Goal: Task Accomplishment & Management: Manage account settings

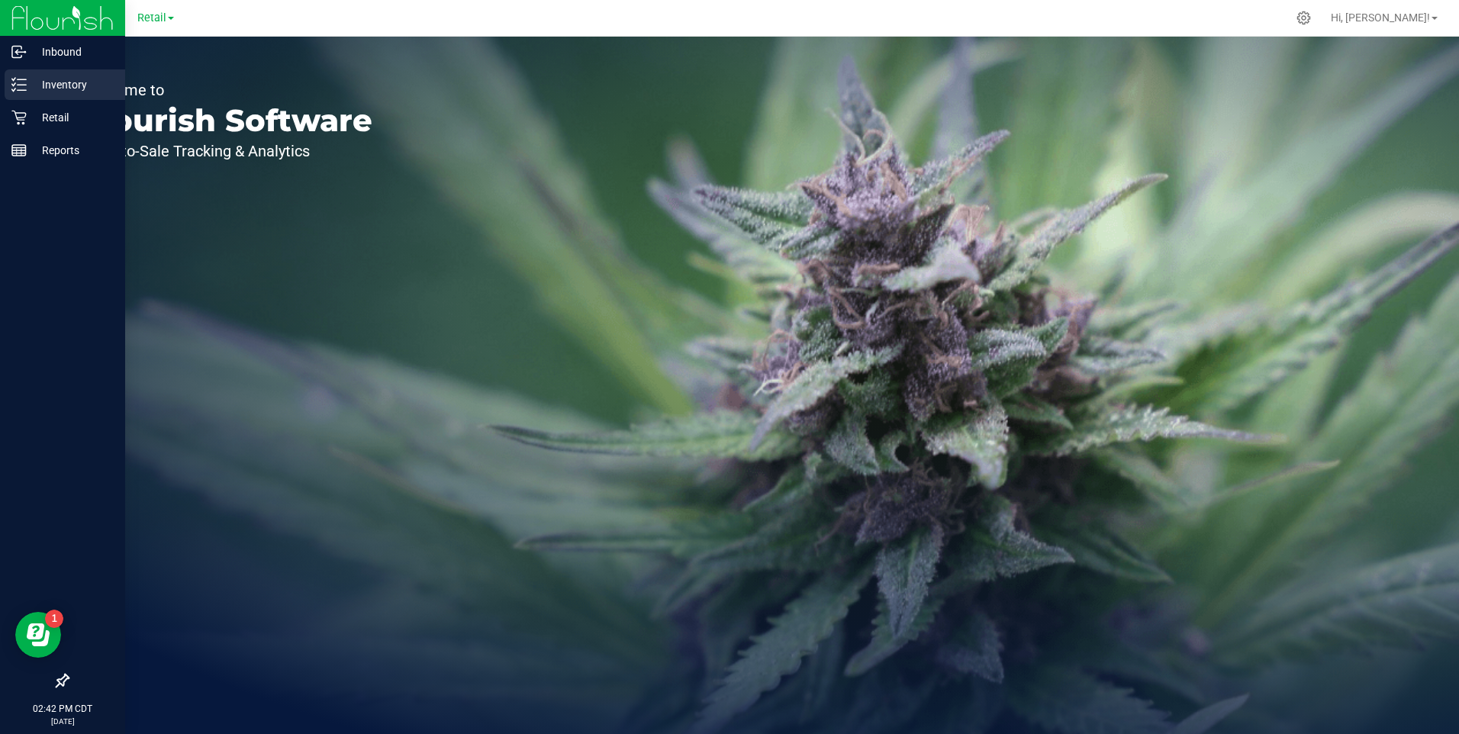
click at [65, 87] on p "Inventory" at bounding box center [73, 85] width 92 height 18
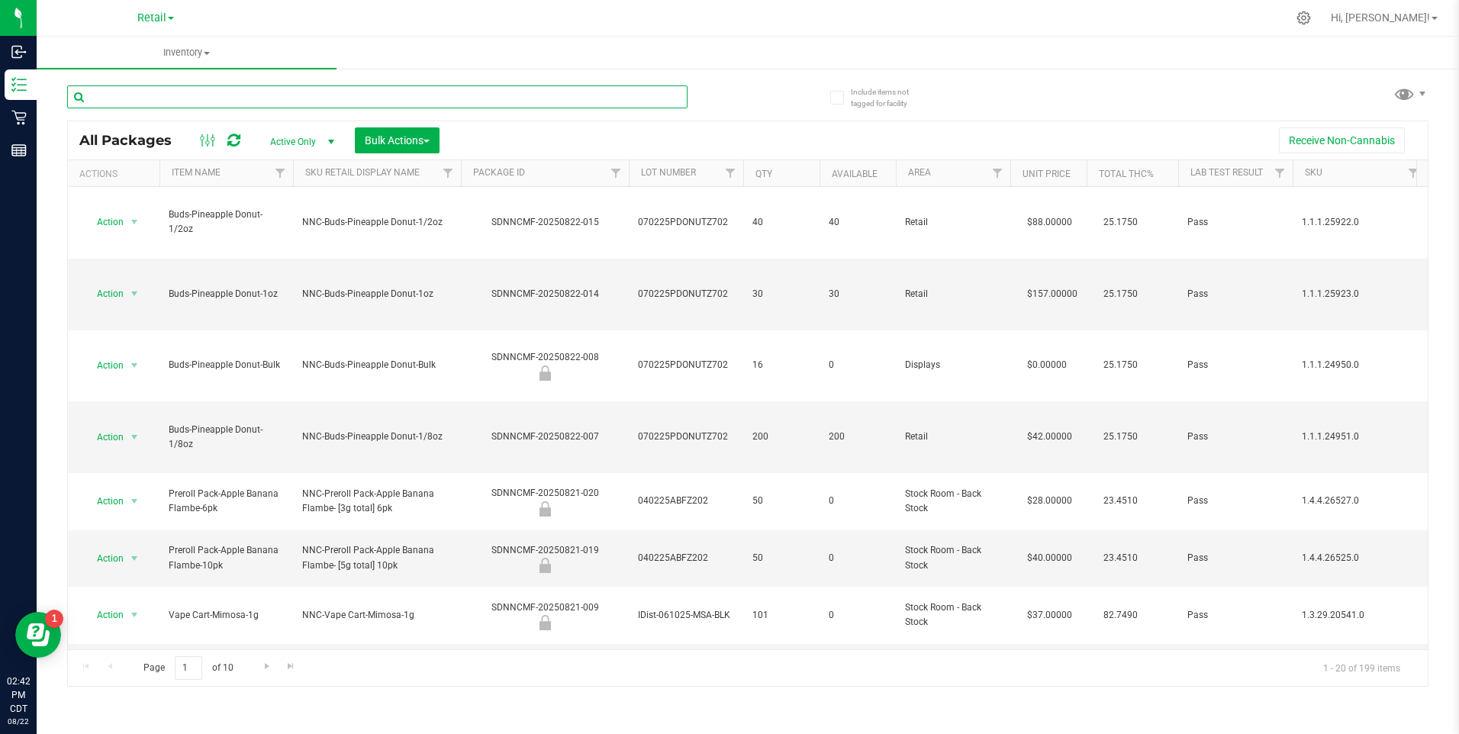
click at [239, 89] on input "text" at bounding box center [377, 96] width 620 height 23
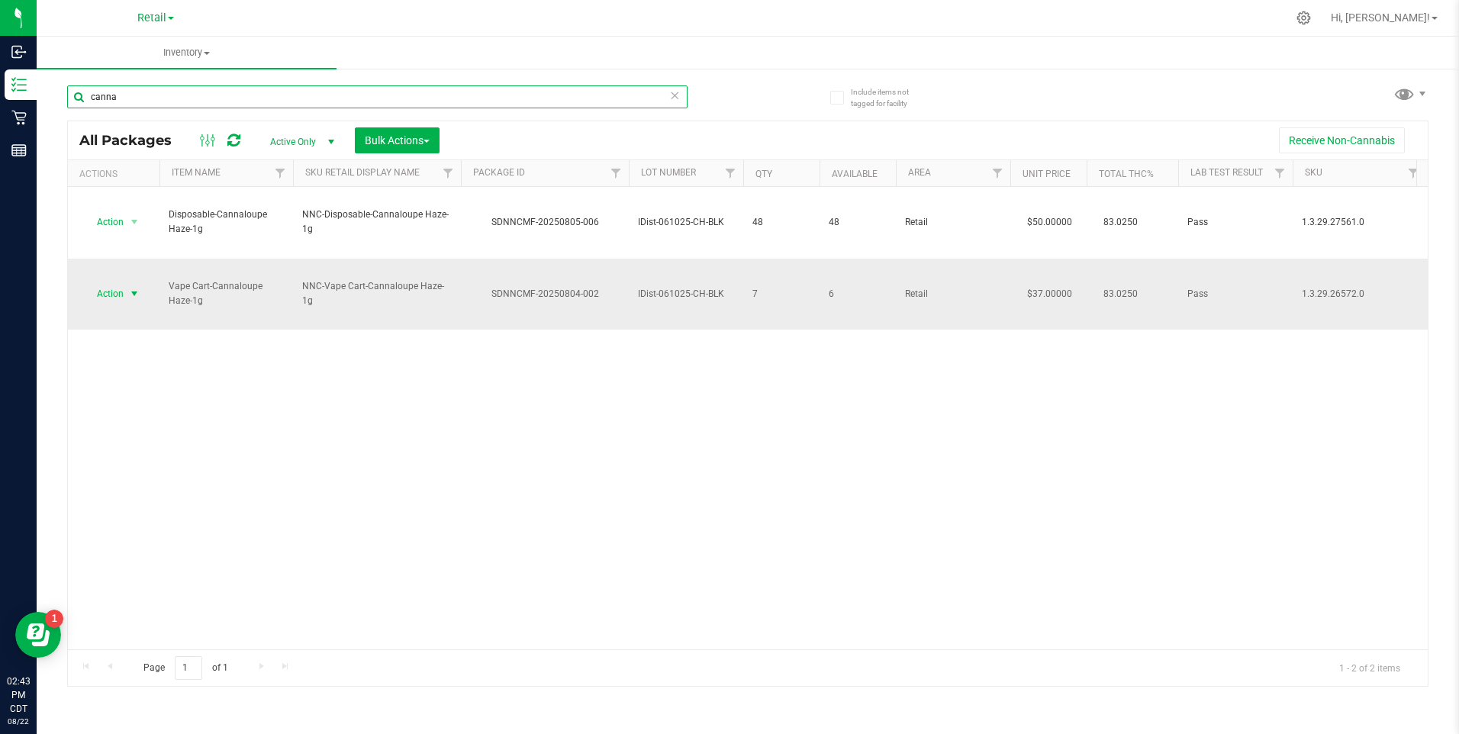
type input "canna"
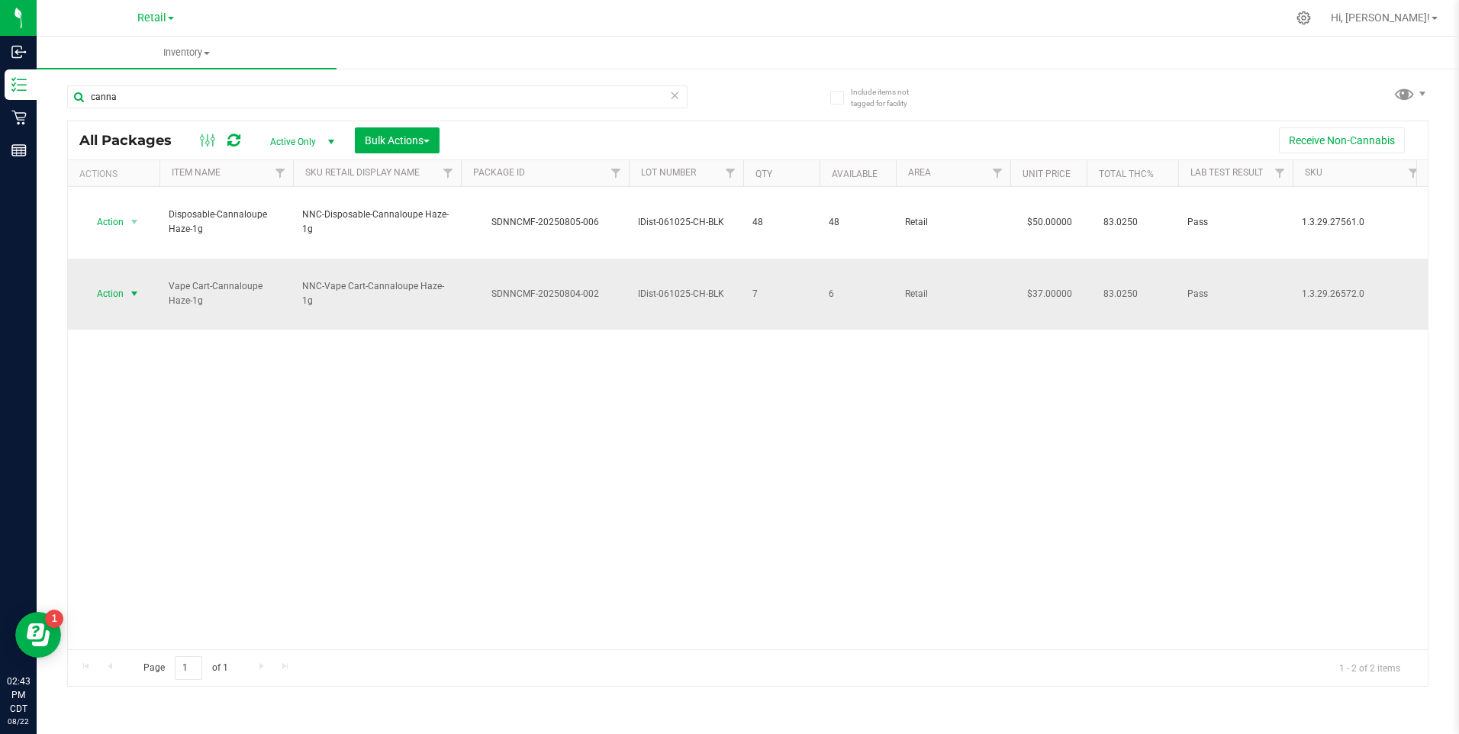
click at [109, 283] on span "Action" at bounding box center [103, 293] width 41 height 21
click at [106, 365] on li "Lock package" at bounding box center [133, 366] width 98 height 23
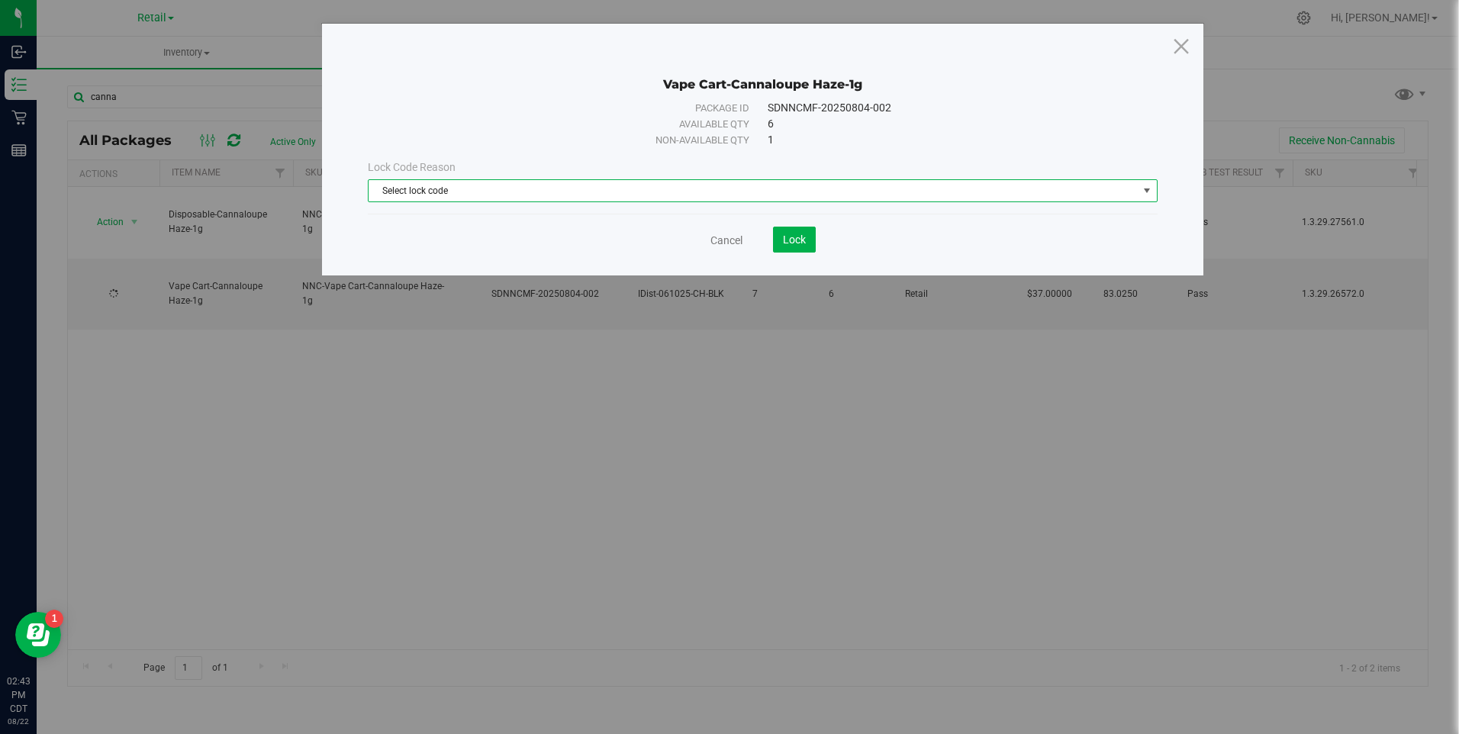
click at [642, 197] on span "Select lock code" at bounding box center [753, 190] width 768 height 21
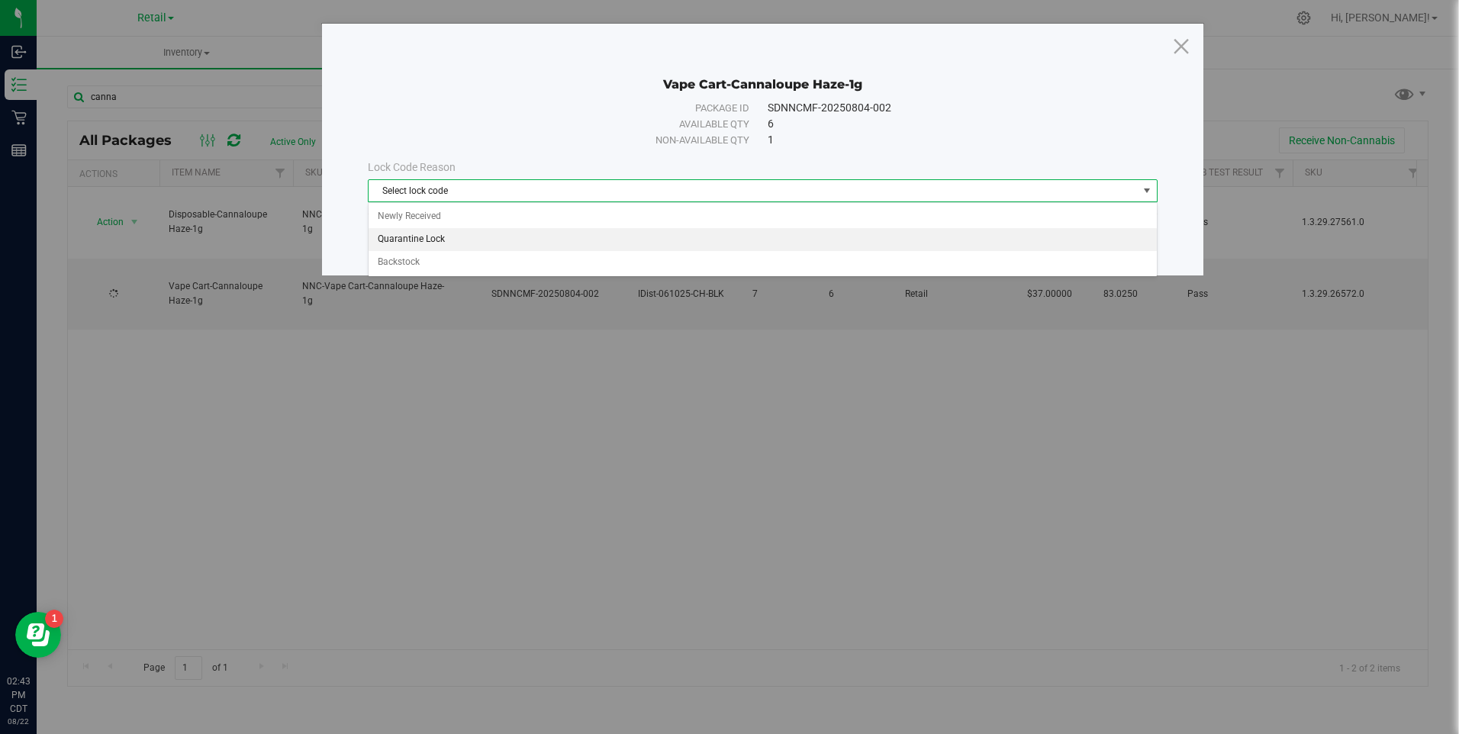
click at [426, 247] on li "Quarantine Lock" at bounding box center [762, 239] width 787 height 23
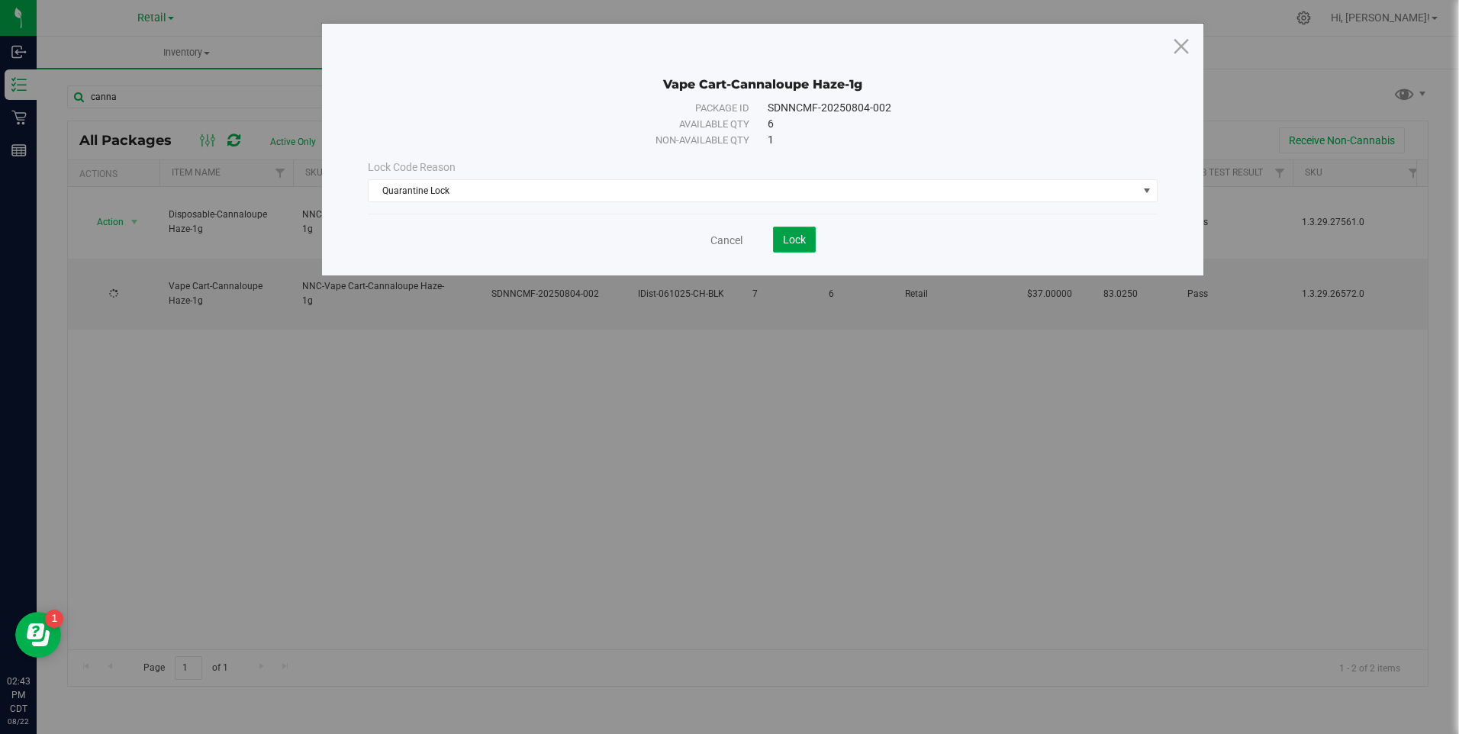
click at [808, 243] on button "Lock" at bounding box center [794, 240] width 43 height 26
click at [1185, 42] on icon at bounding box center [1181, 45] width 21 height 37
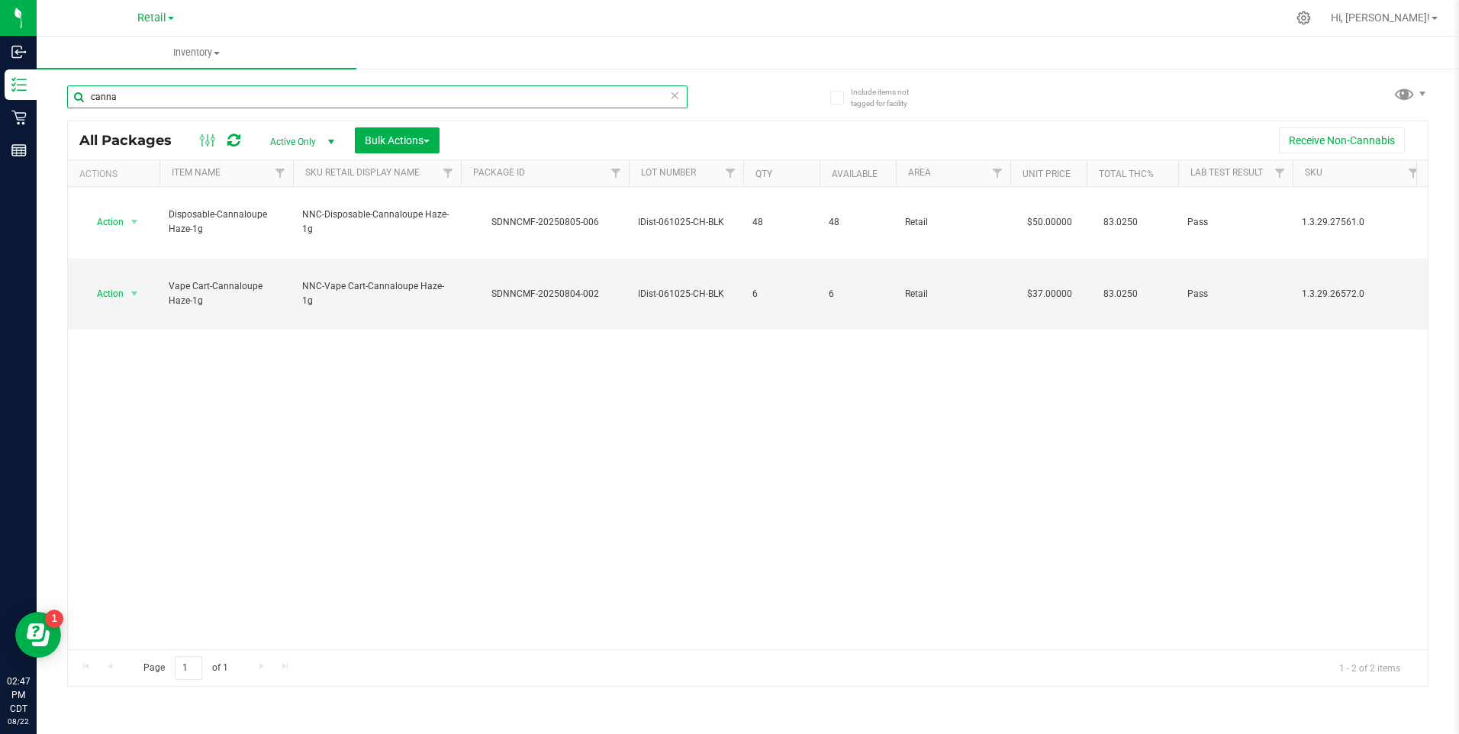
drag, startPoint x: 81, startPoint y: 78, endPoint x: 68, endPoint y: 76, distance: 13.2
click at [68, 76] on div "canna" at bounding box center [407, 96] width 681 height 49
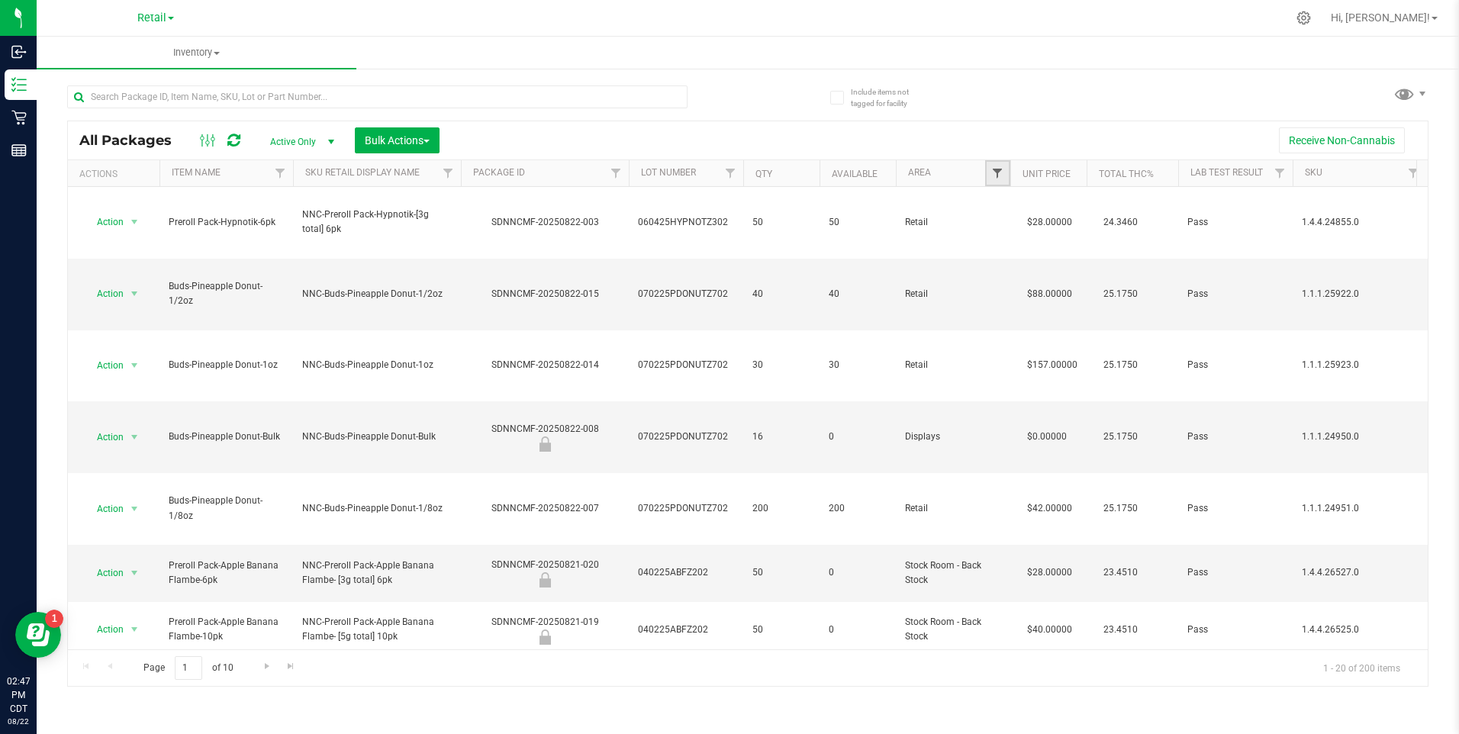
click at [994, 173] on span "Filter" at bounding box center [997, 173] width 12 height 12
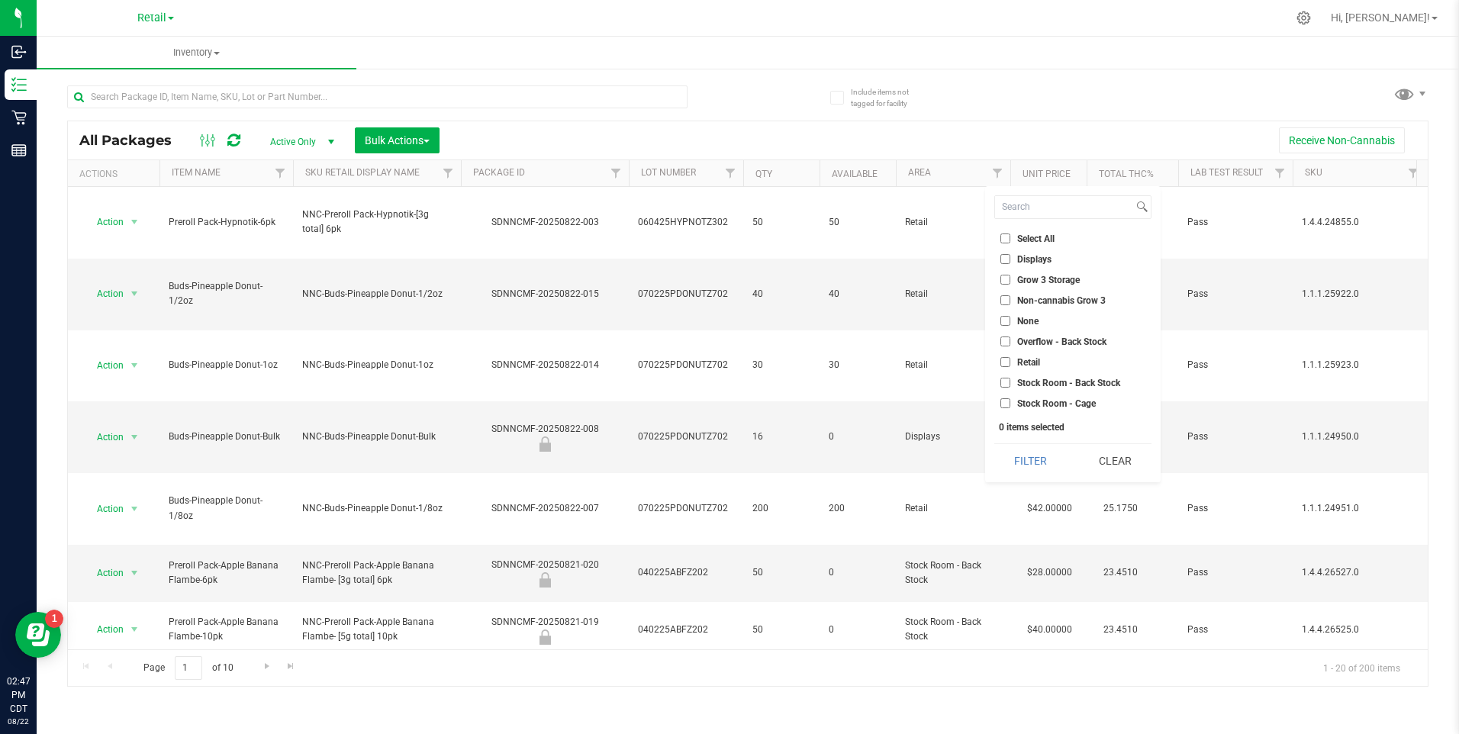
click at [1005, 360] on input "Retail" at bounding box center [1005, 362] width 10 height 10
checkbox input "true"
click at [1023, 457] on button "Filter" at bounding box center [1030, 461] width 73 height 34
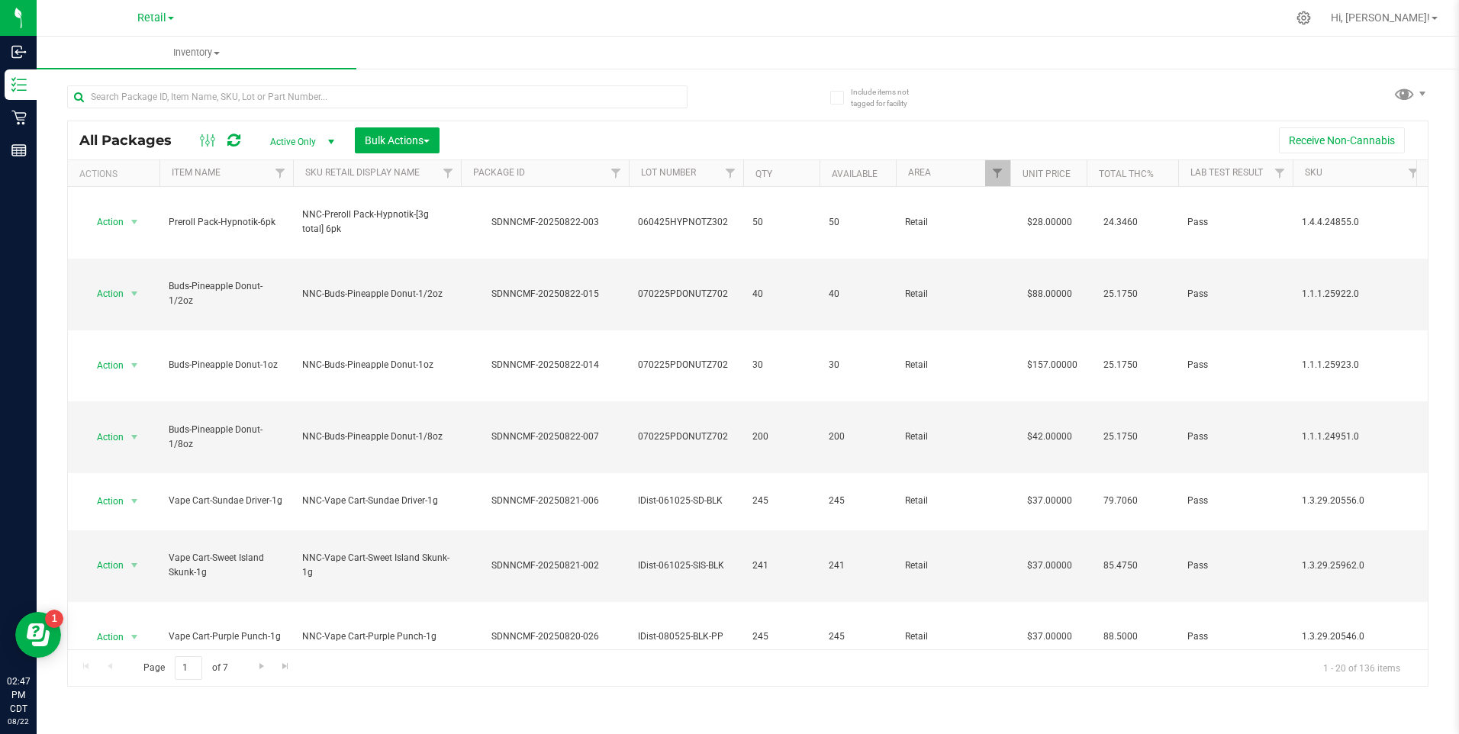
click at [858, 182] on th "Available" at bounding box center [858, 173] width 76 height 27
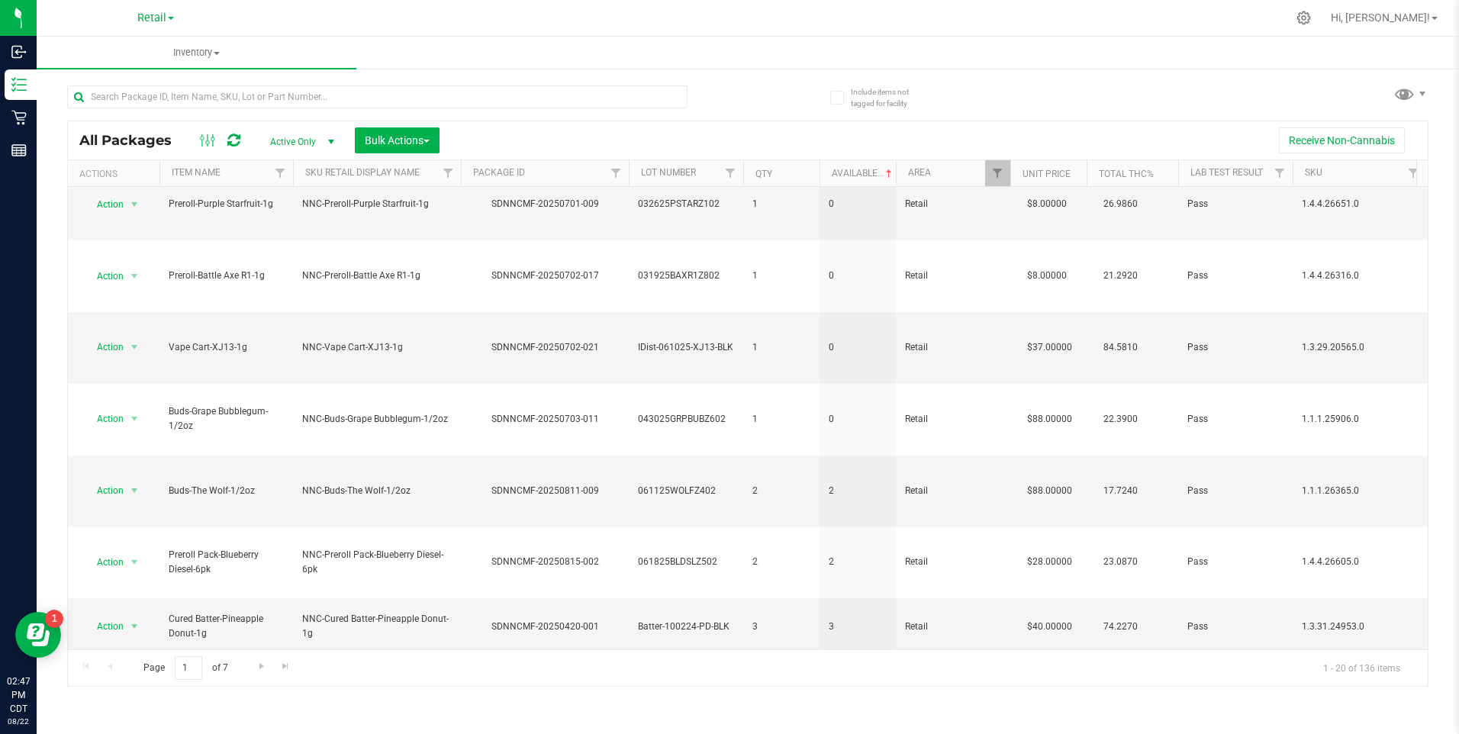
scroll to position [324, 0]
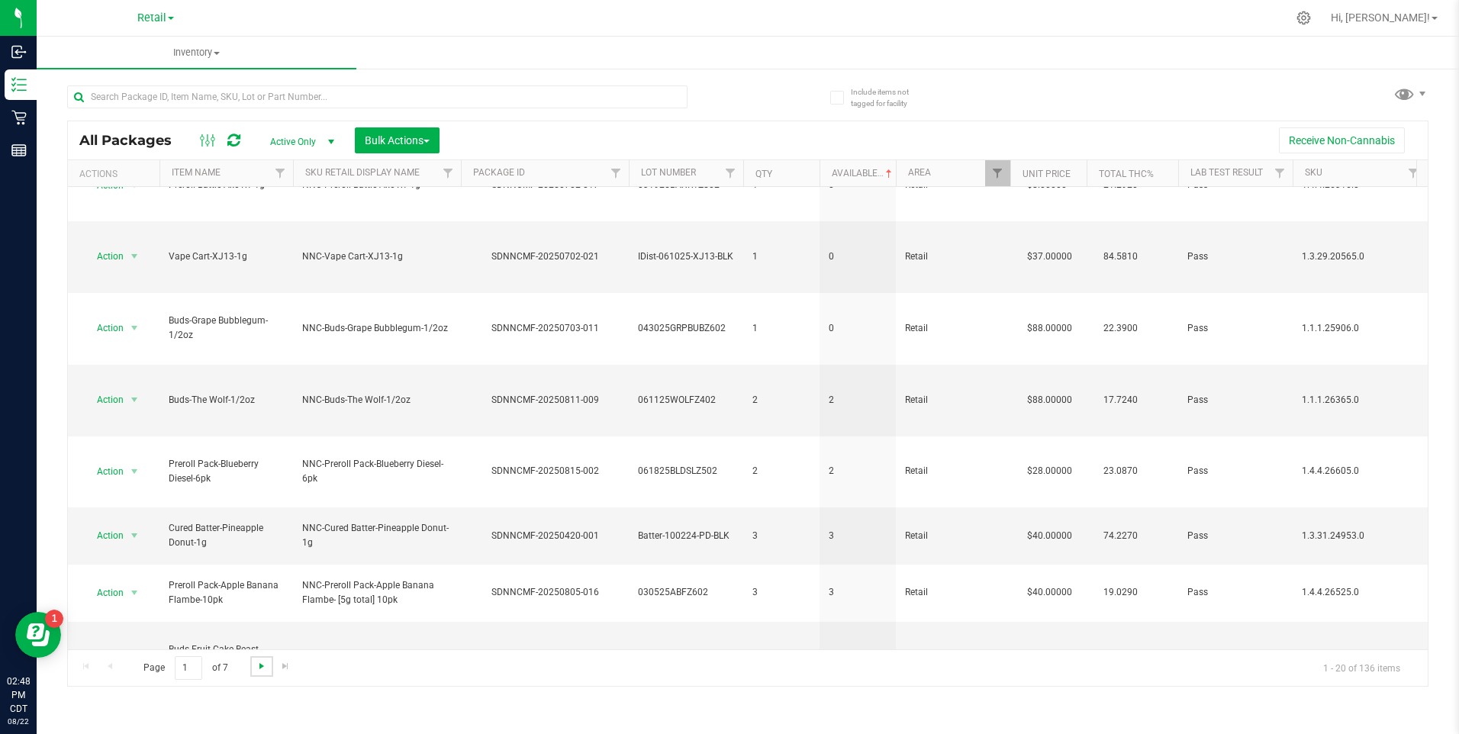
click at [259, 666] on span "Go to the next page" at bounding box center [262, 666] width 12 height 12
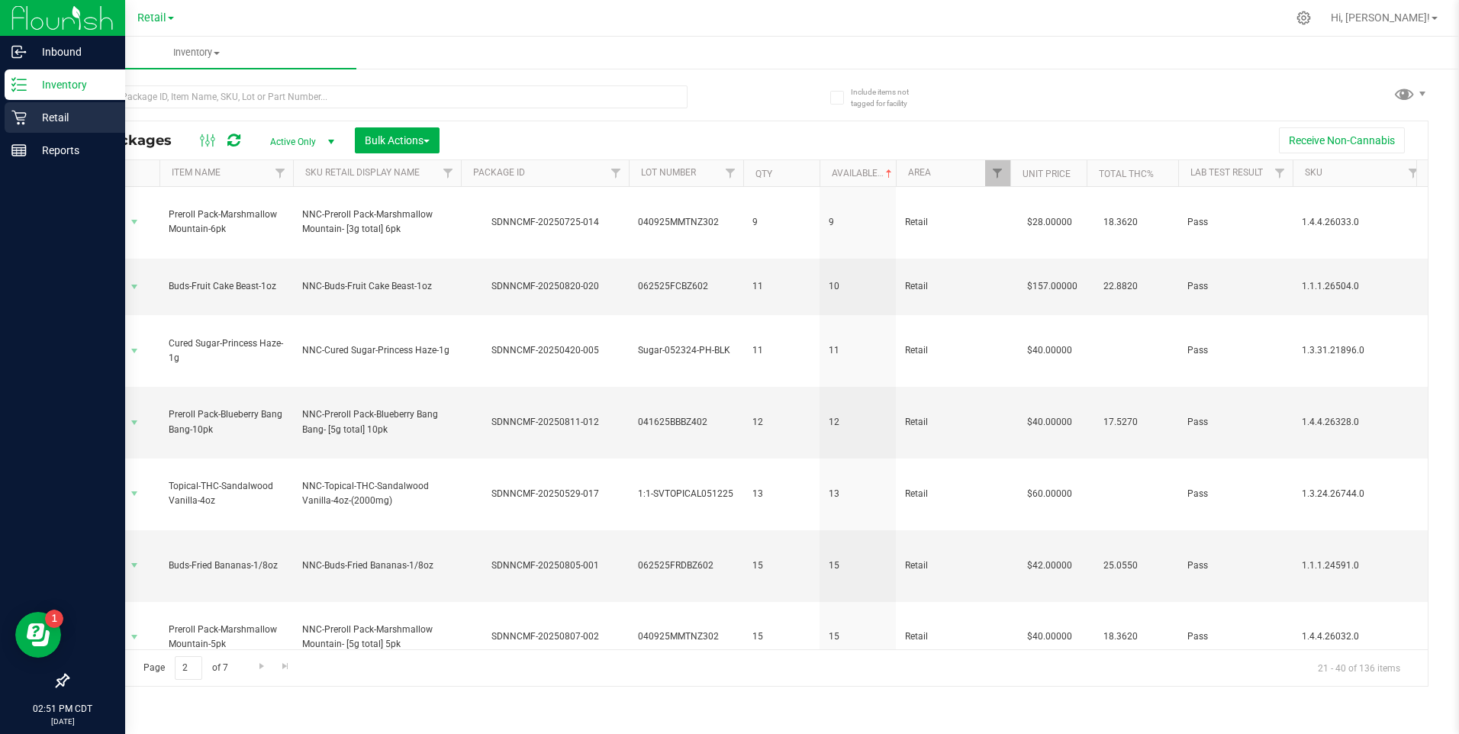
click at [37, 113] on p "Retail" at bounding box center [73, 117] width 92 height 18
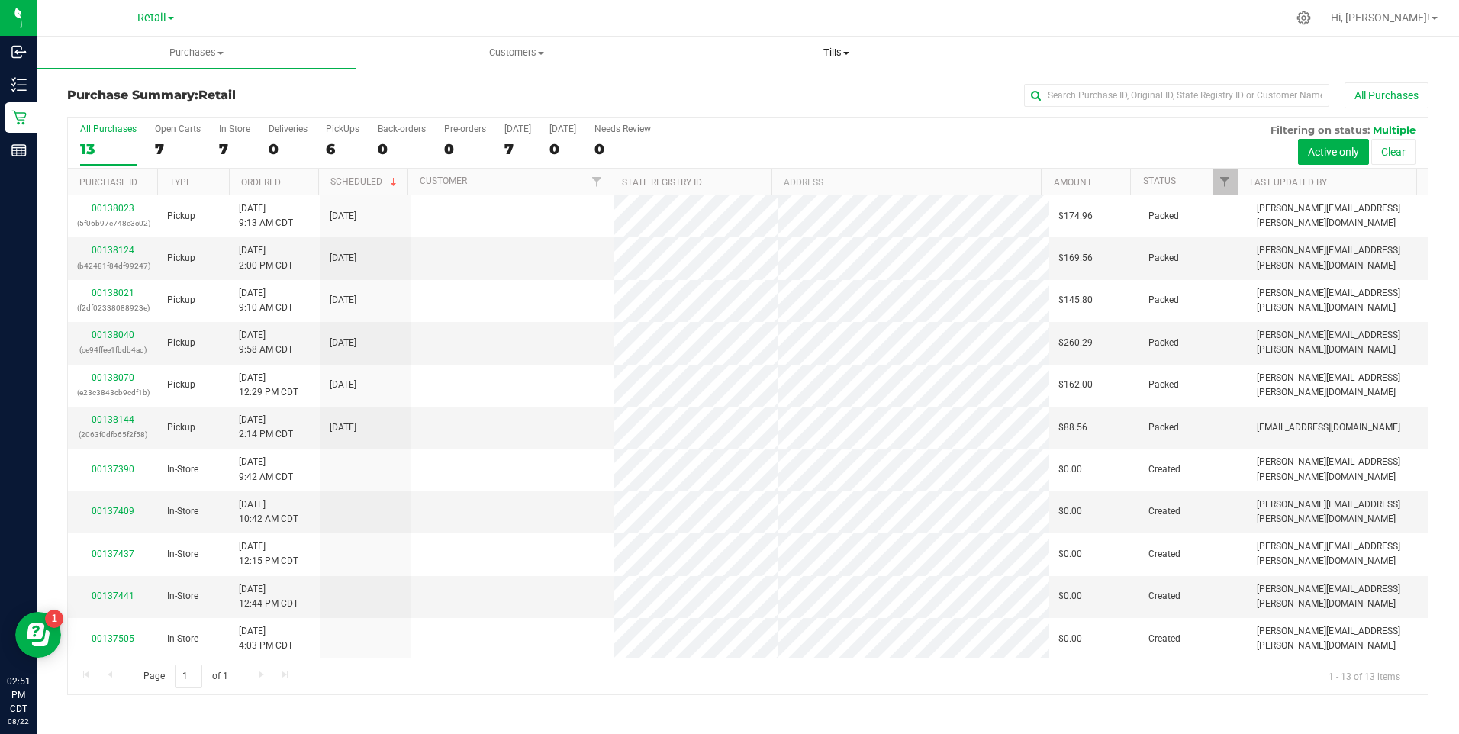
click at [849, 53] on span at bounding box center [846, 53] width 6 height 3
click at [772, 95] on span "Manage tills" at bounding box center [728, 91] width 103 height 13
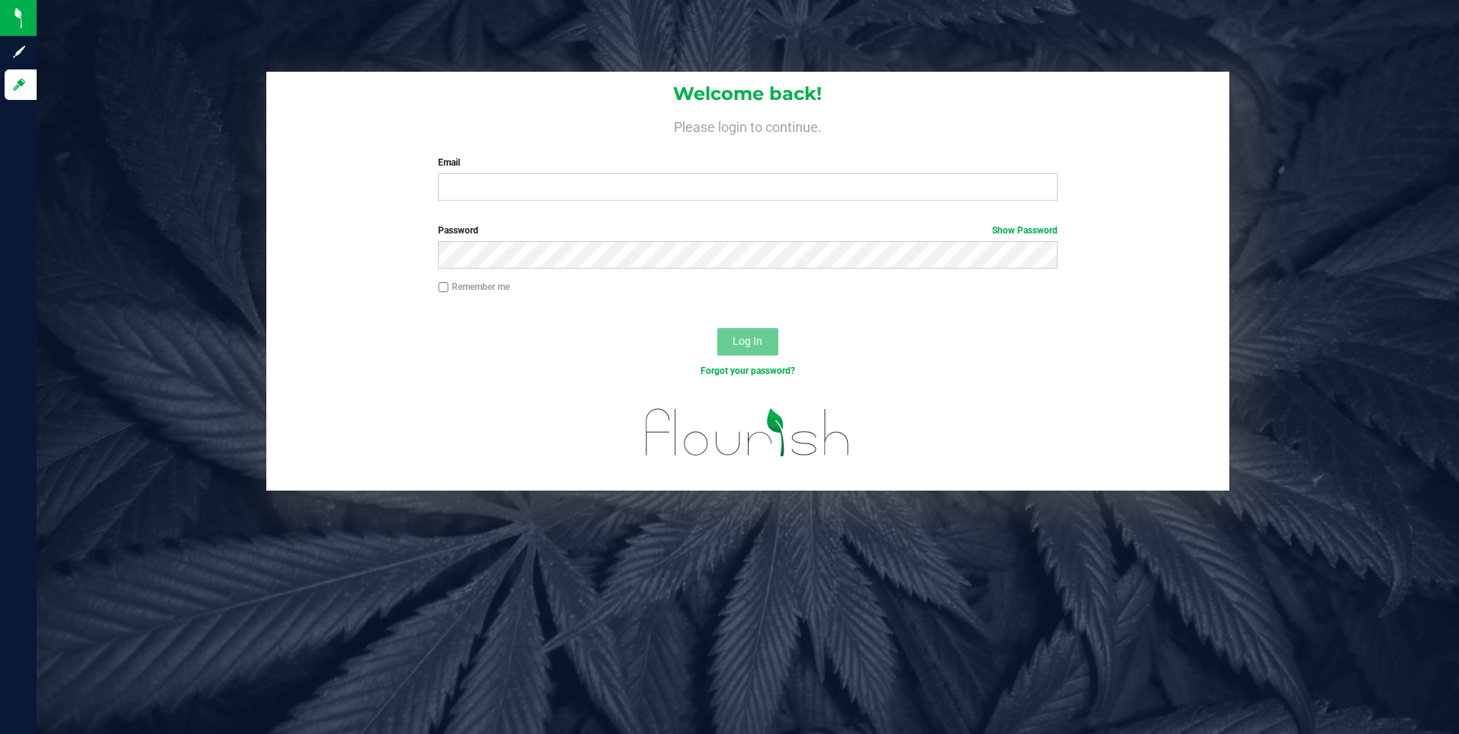
click at [675, 166] on label "Email" at bounding box center [748, 163] width 620 height 14
click at [675, 173] on input "Email" at bounding box center [748, 186] width 620 height 27
click at [594, 188] on input "Email" at bounding box center [748, 186] width 620 height 27
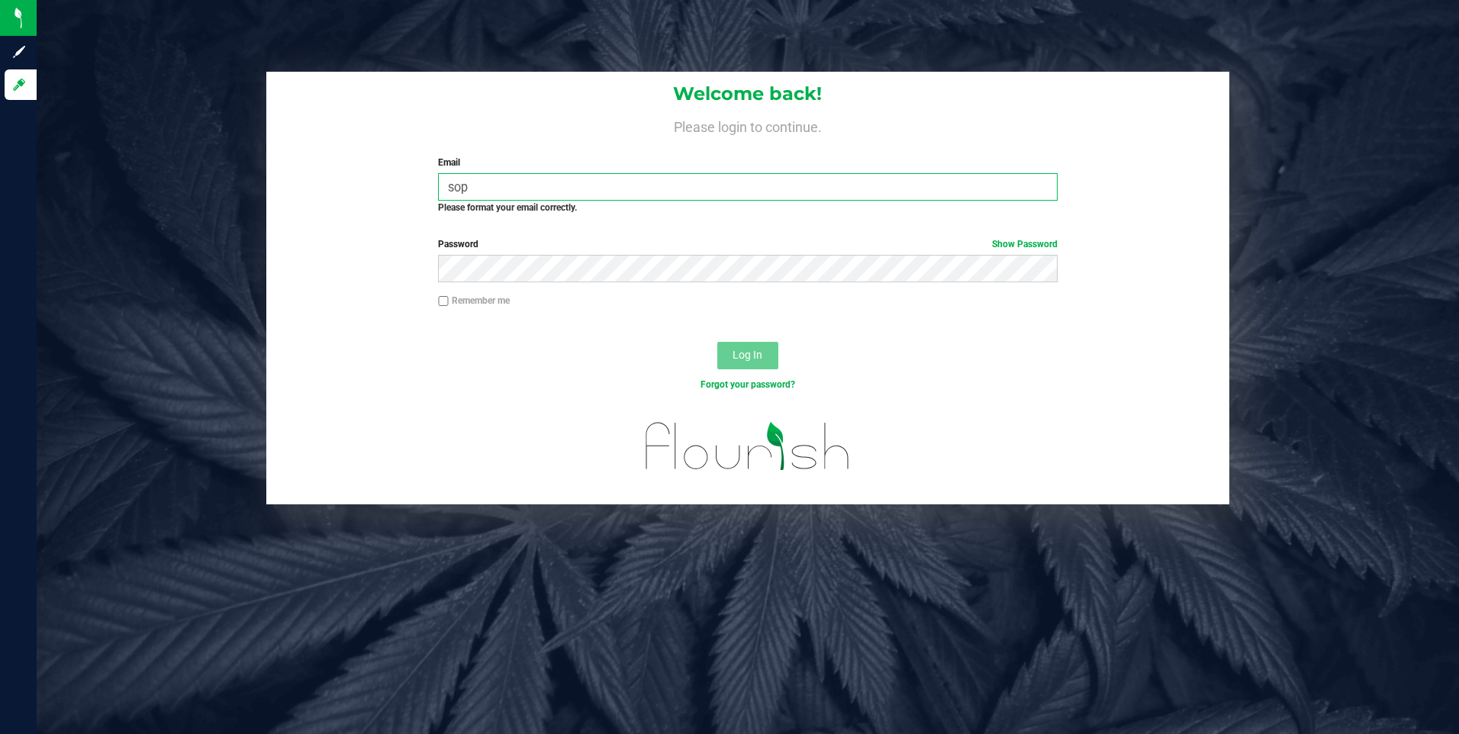
type input "[PERSON_NAME][EMAIL_ADDRESS][PERSON_NAME][DOMAIN_NAME]"
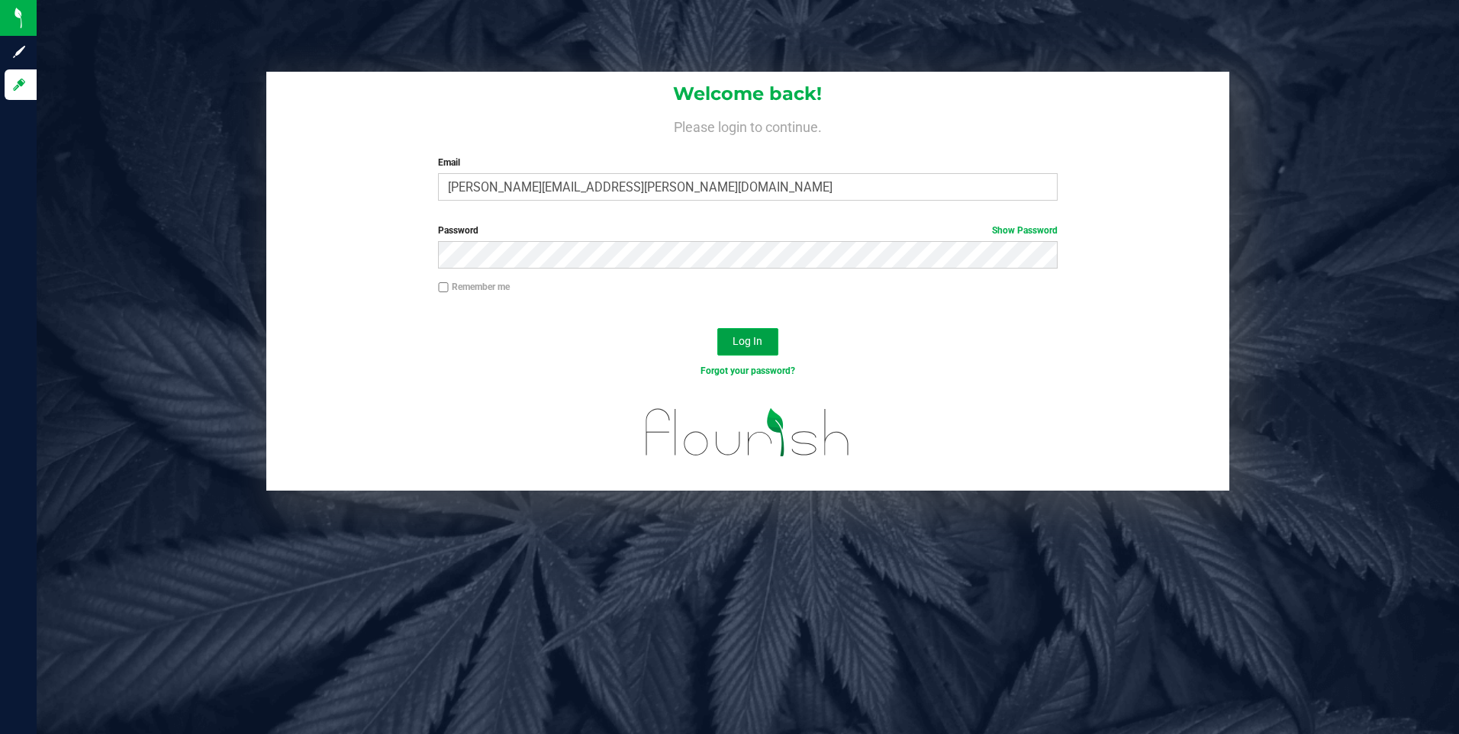
click at [762, 335] on span "Log In" at bounding box center [748, 341] width 30 height 12
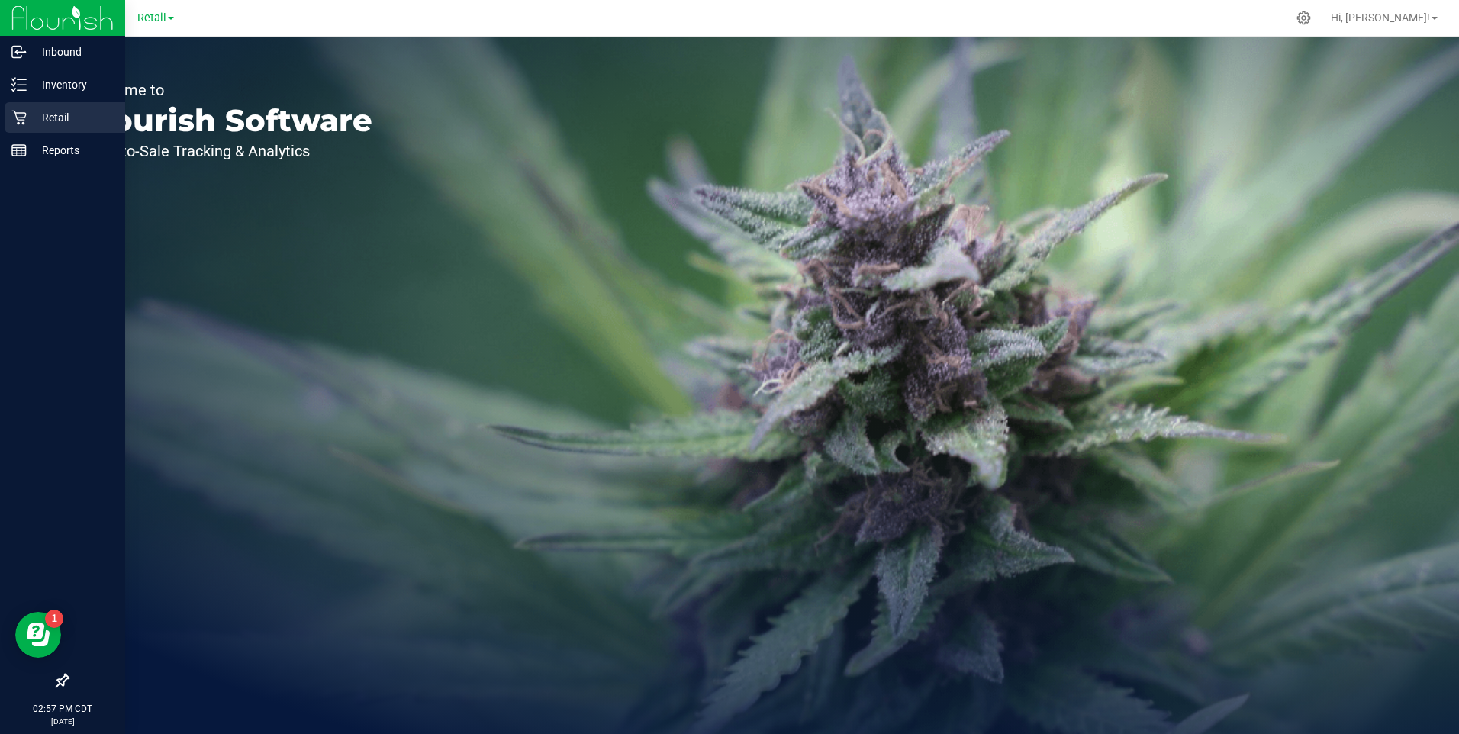
click at [61, 116] on p "Retail" at bounding box center [73, 117] width 92 height 18
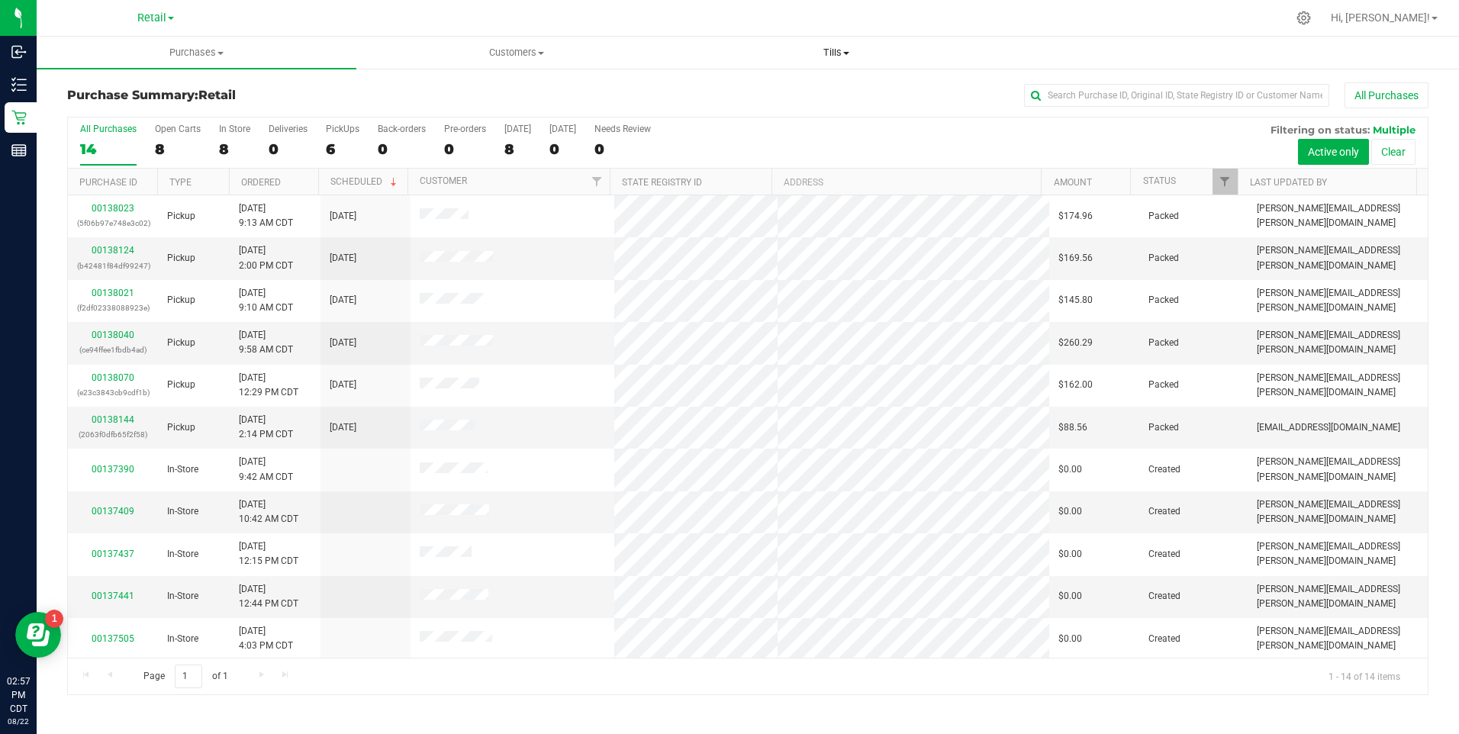
click at [830, 50] on span "Tills" at bounding box center [837, 53] width 318 height 14
click at [736, 92] on span "Manage tills" at bounding box center [728, 91] width 103 height 13
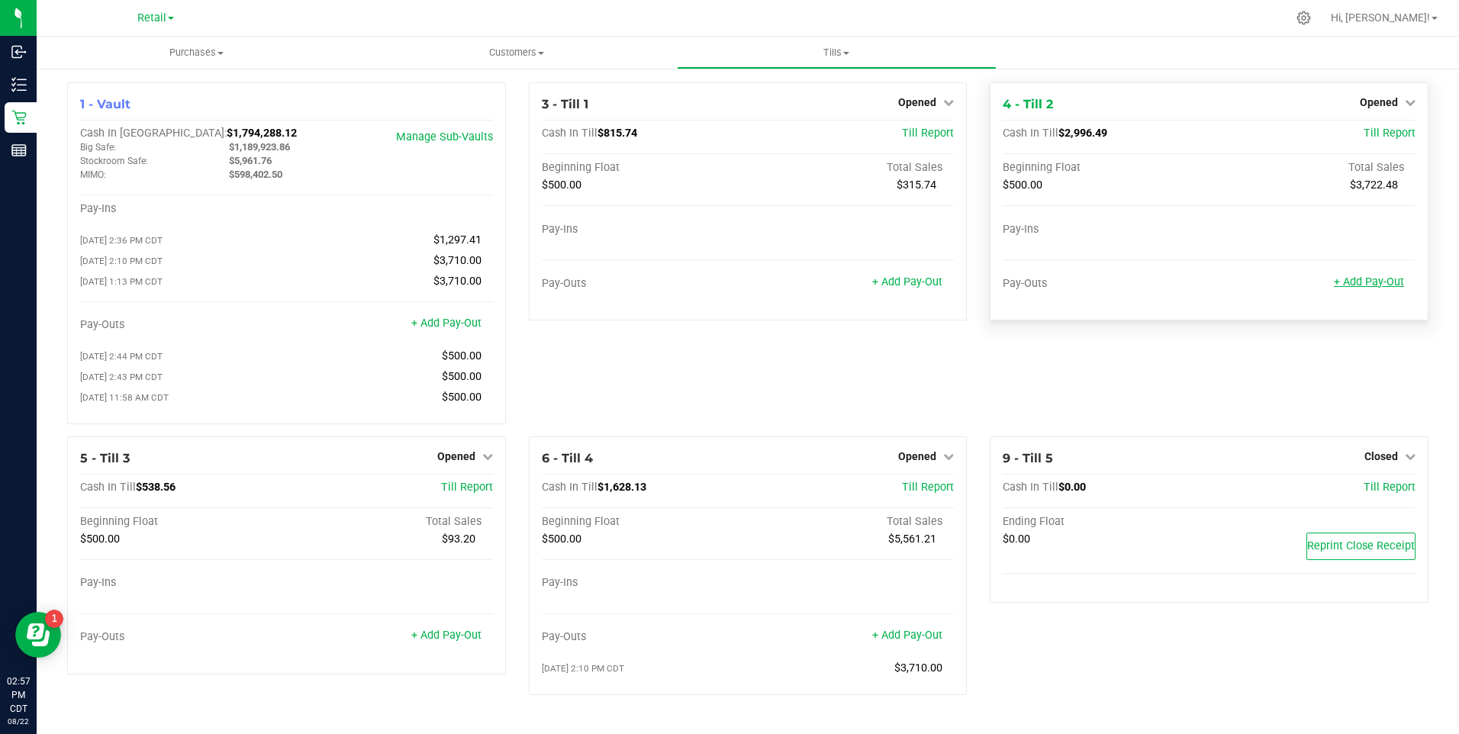
click at [1384, 281] on link "+ Add Pay-Out" at bounding box center [1369, 281] width 70 height 13
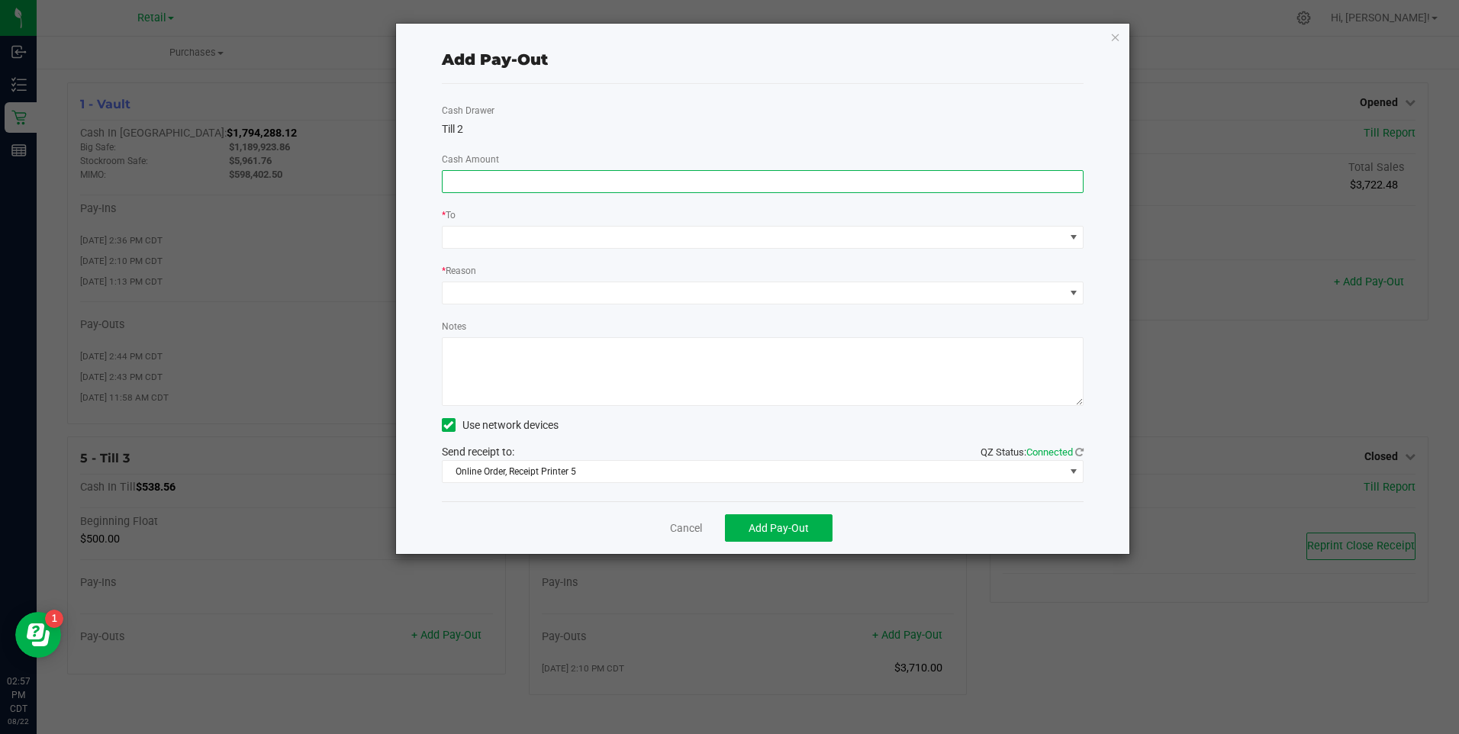
click at [630, 185] on input at bounding box center [763, 181] width 641 height 21
type input "$2,330.00"
click at [481, 243] on span at bounding box center [754, 237] width 622 height 21
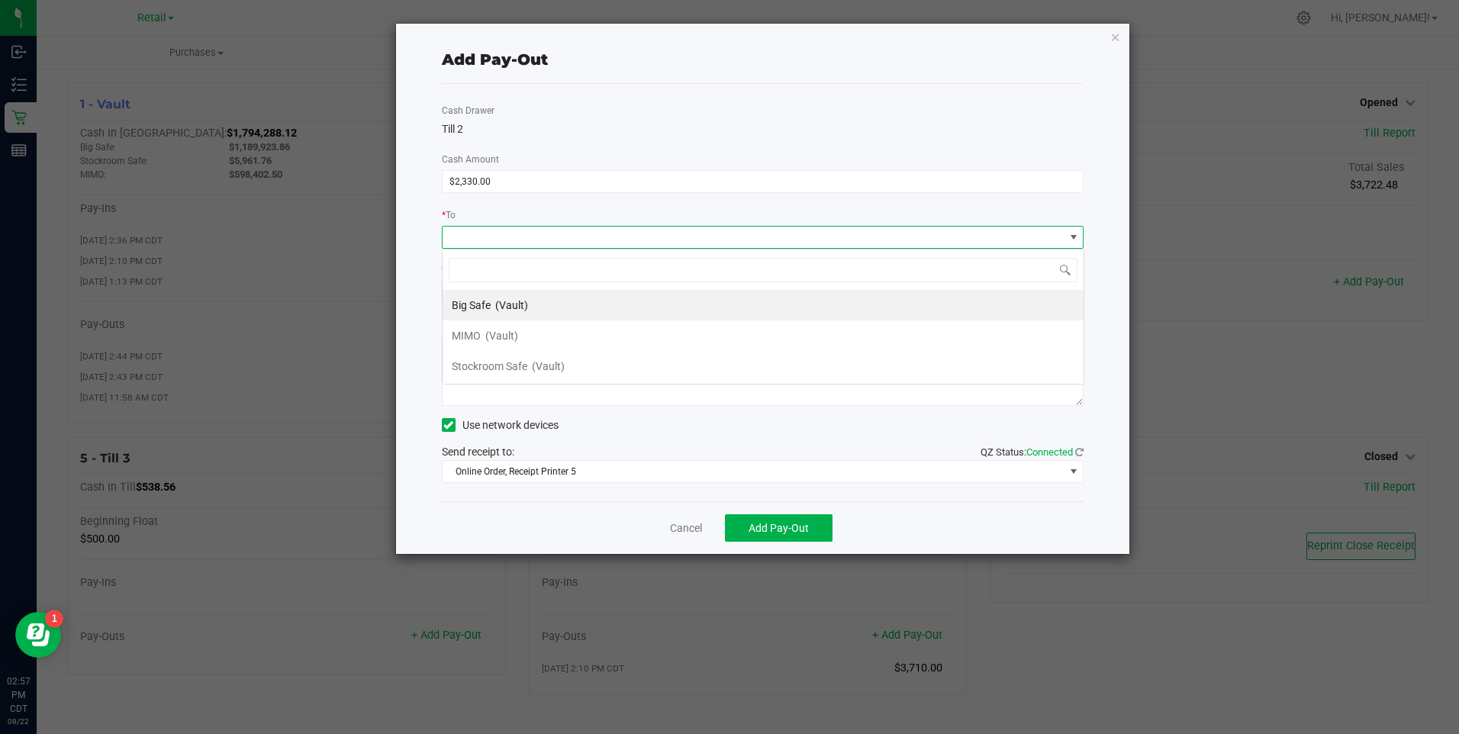
scroll to position [23, 642]
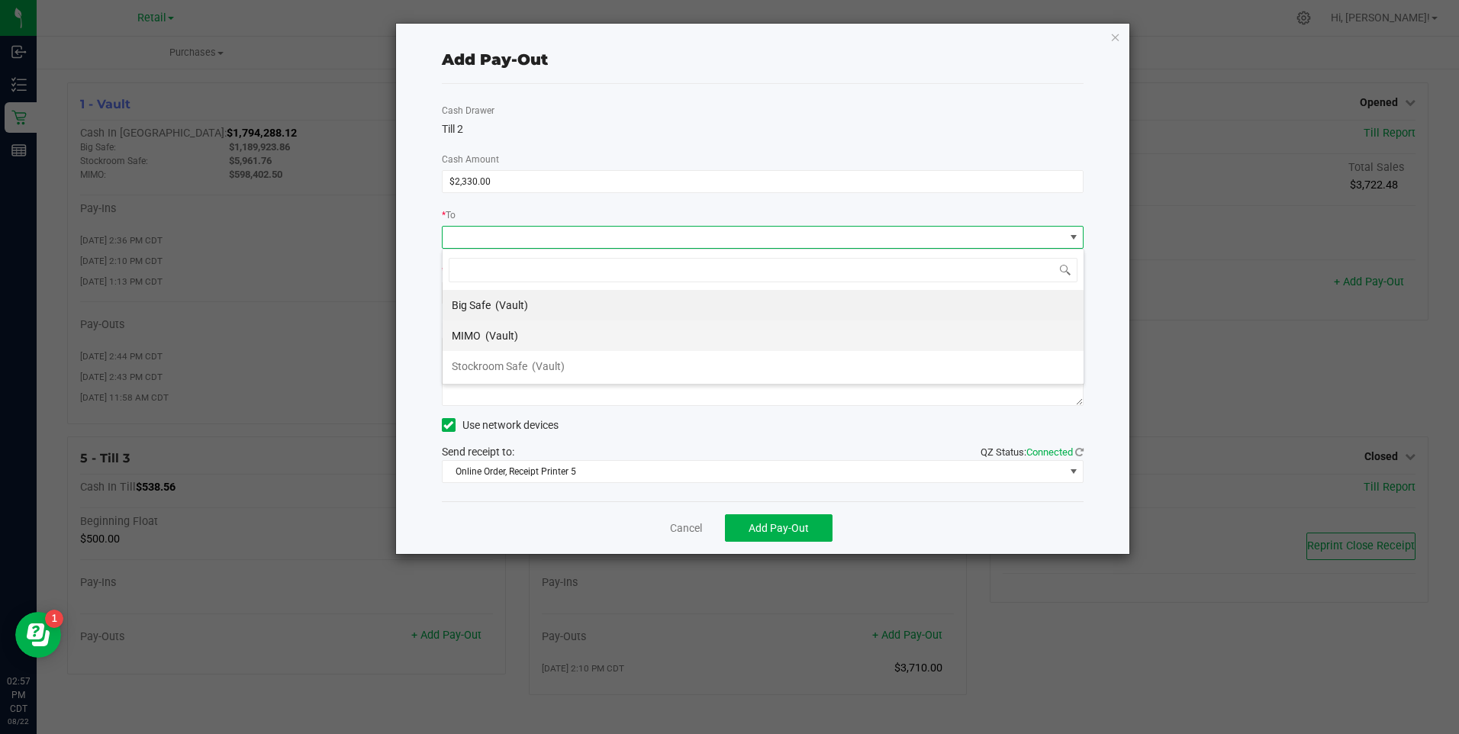
click at [477, 331] on span "MIMO" at bounding box center [466, 336] width 29 height 12
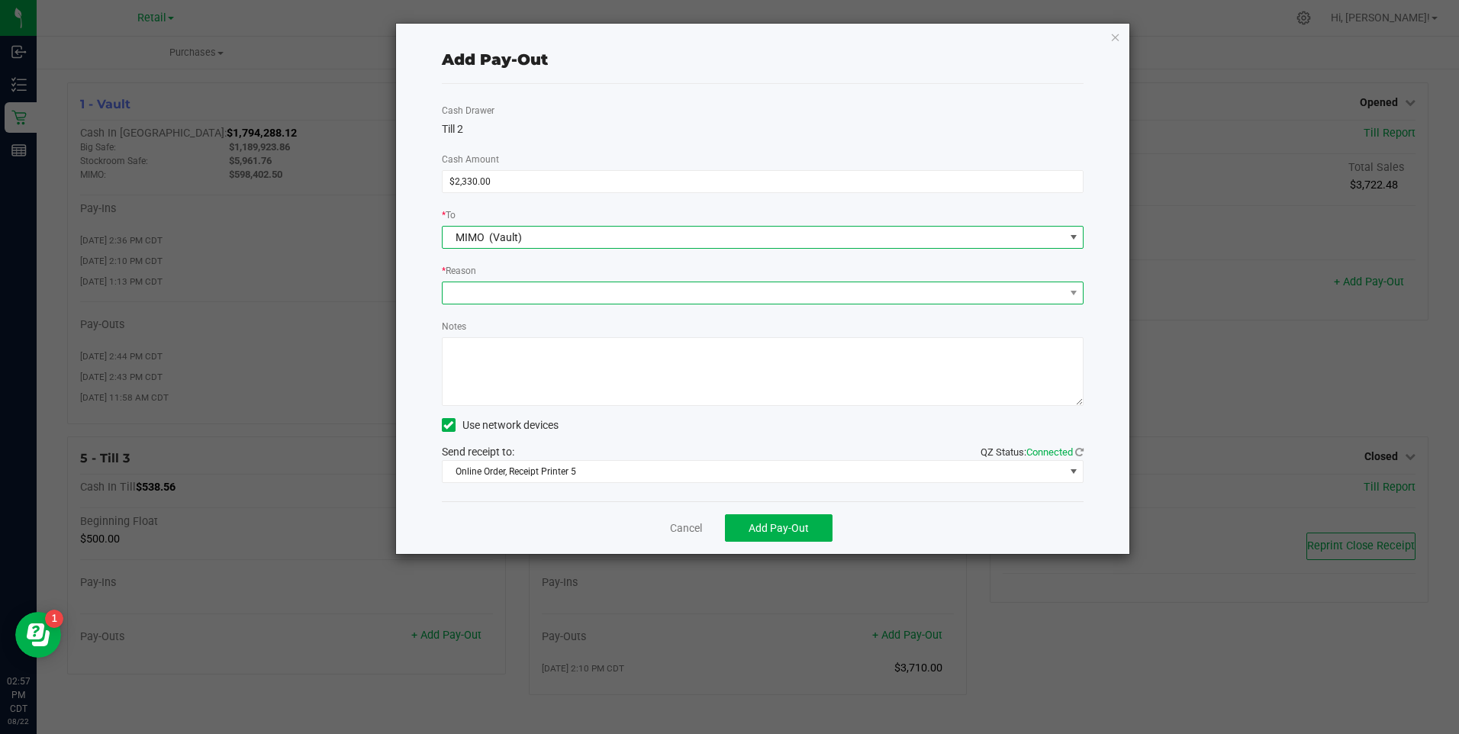
click at [497, 293] on span at bounding box center [754, 292] width 622 height 21
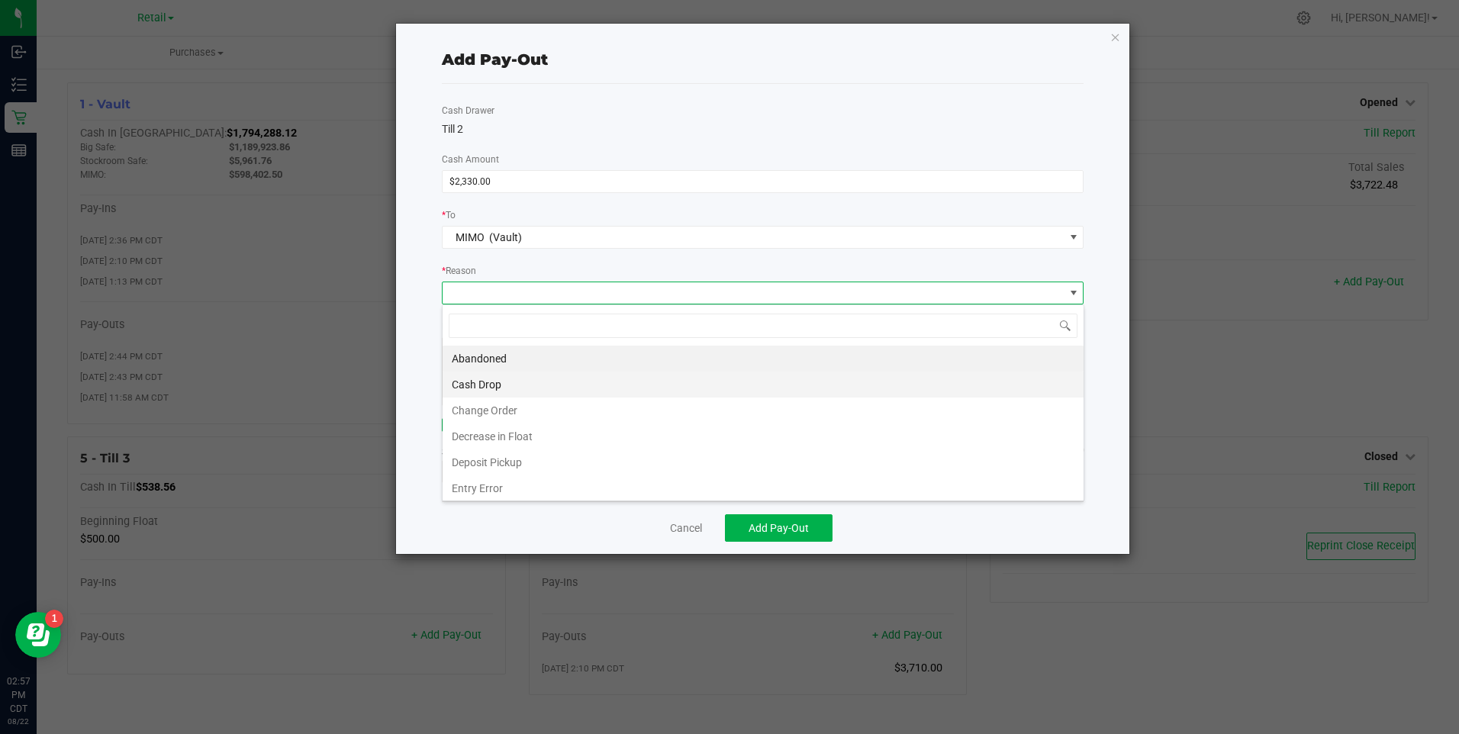
click at [492, 378] on li "Cash Drop" at bounding box center [763, 385] width 641 height 26
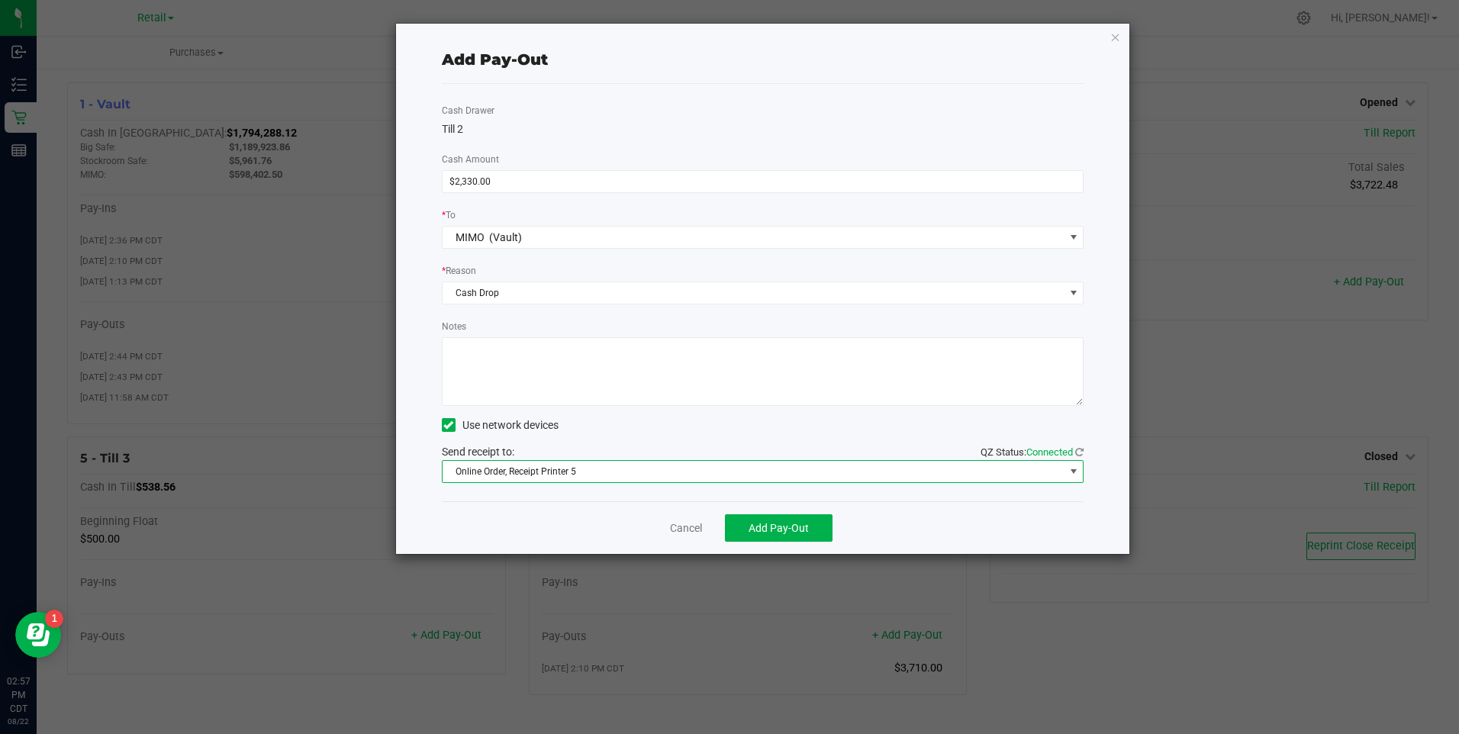
click at [624, 478] on span "Online Order, Receipt Printer 5" at bounding box center [754, 471] width 622 height 21
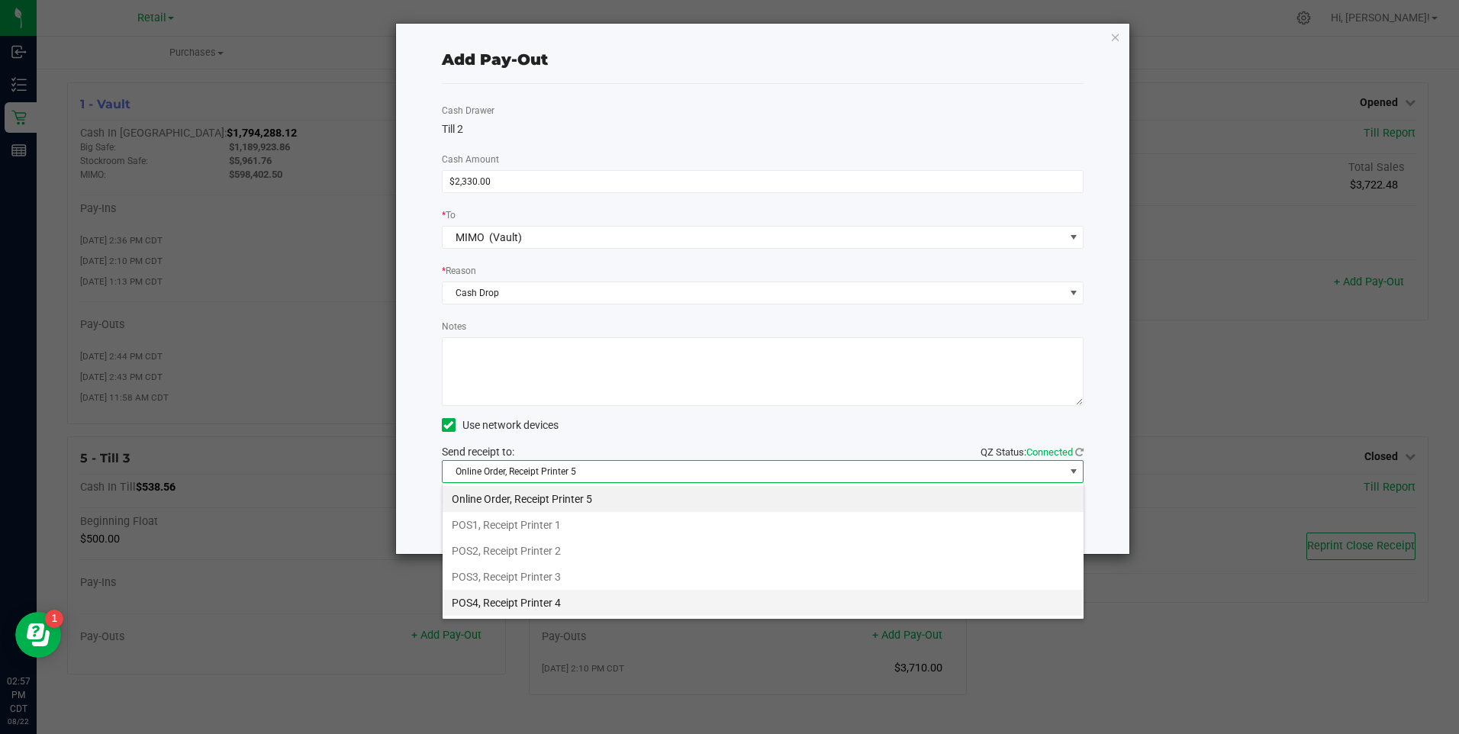
click at [538, 601] on li "POS4, Receipt Printer 4" at bounding box center [763, 603] width 641 height 26
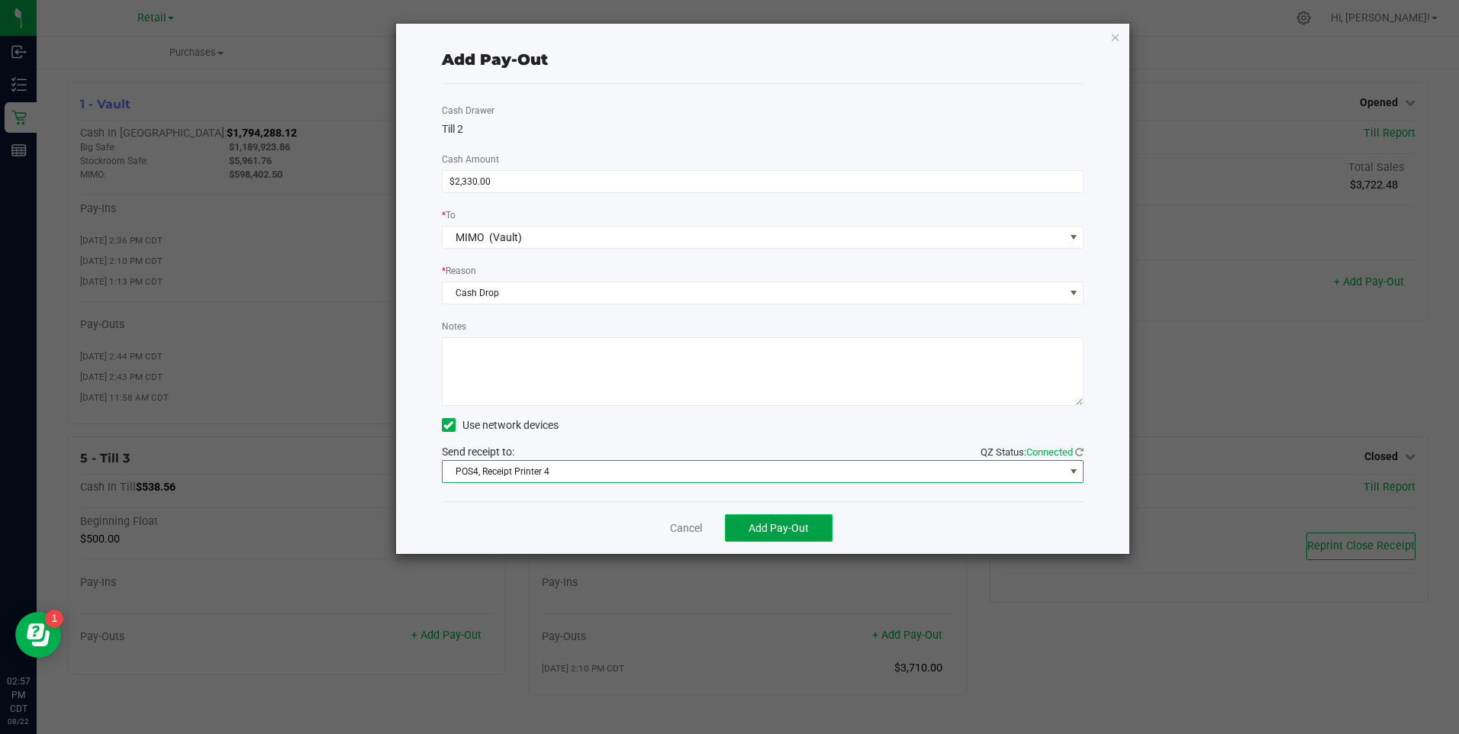
click at [754, 524] on span "Add Pay-Out" at bounding box center [779, 528] width 60 height 12
click at [680, 517] on div "Dismiss Reprint Receipt" at bounding box center [763, 527] width 643 height 53
click at [679, 521] on link "Dismiss" at bounding box center [680, 528] width 37 height 16
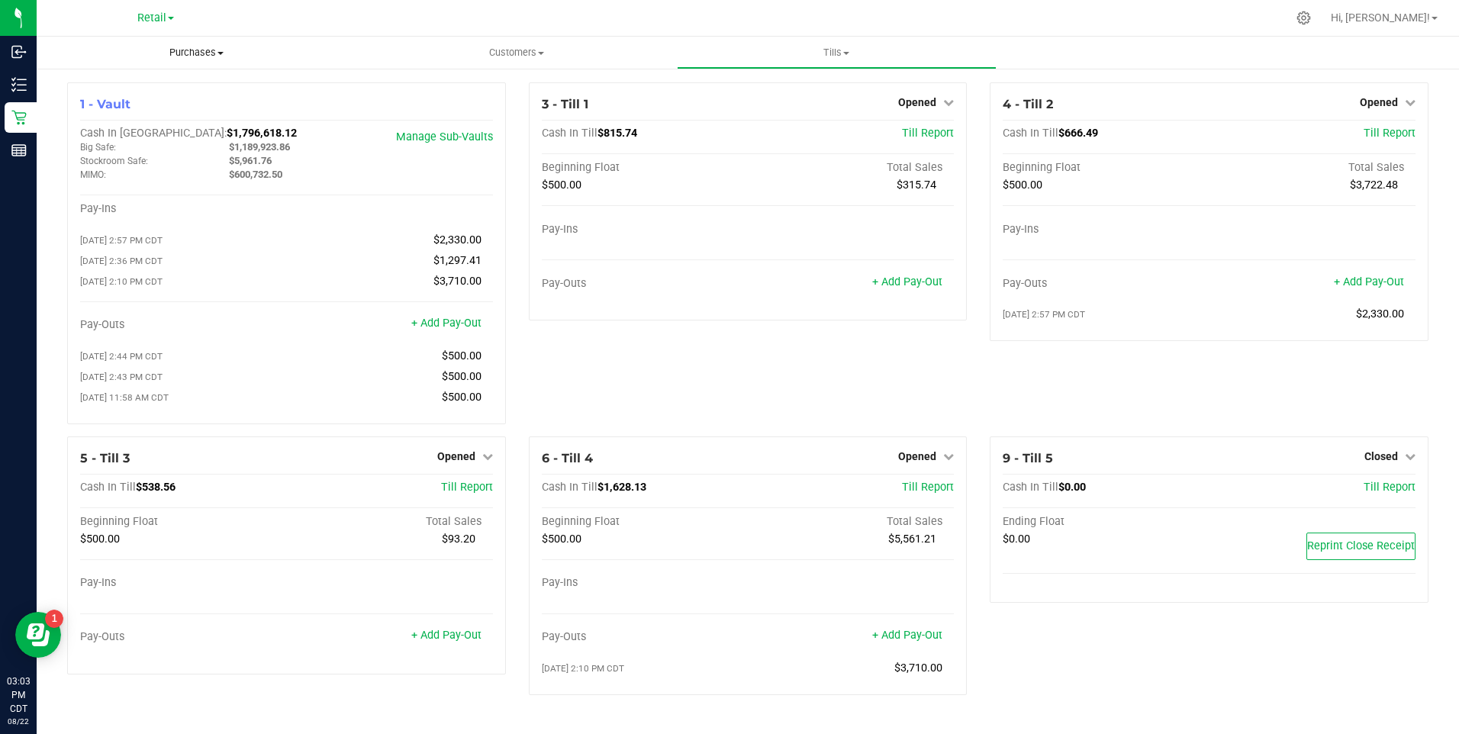
click at [215, 56] on span "Purchases" at bounding box center [197, 53] width 320 height 14
click at [205, 135] on li "All purchases" at bounding box center [197, 129] width 320 height 18
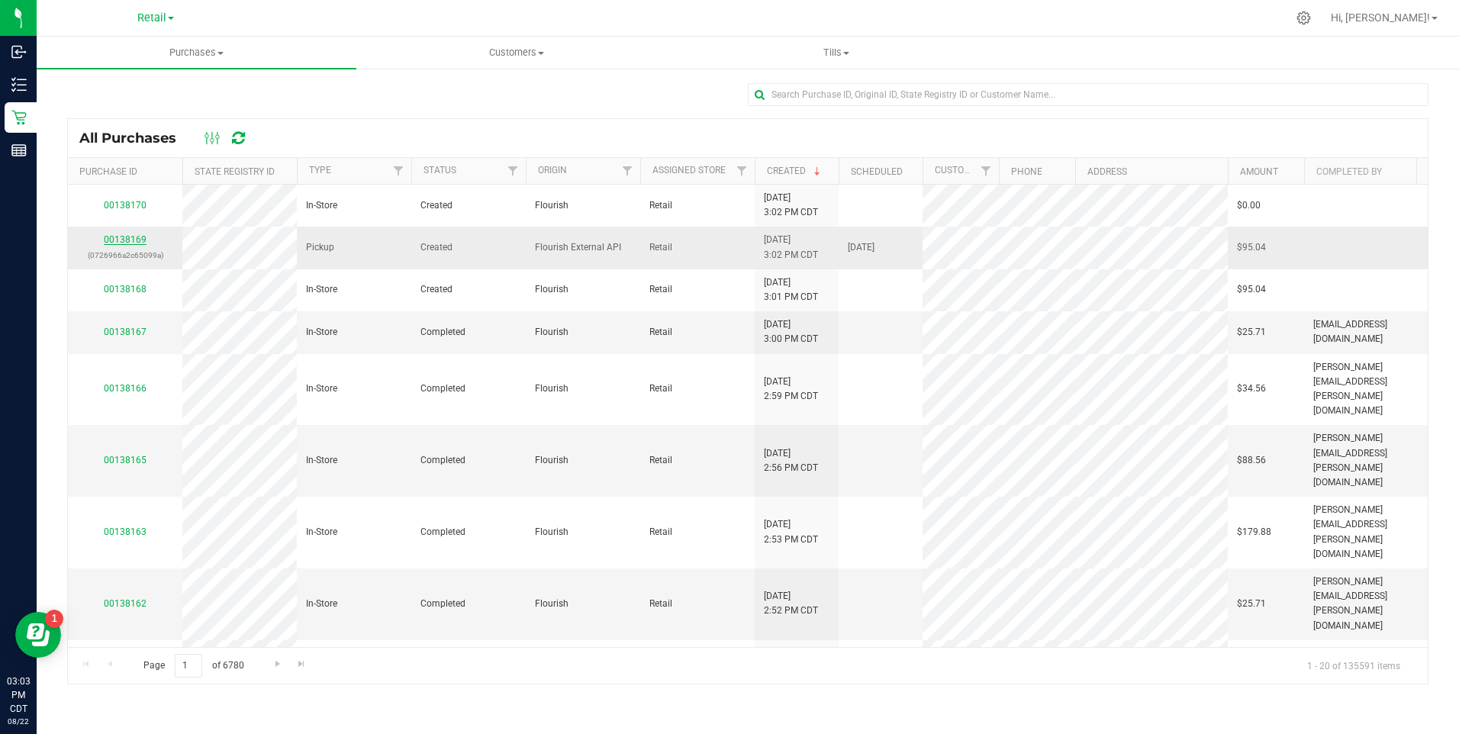
click at [141, 240] on link "00138169" at bounding box center [125, 239] width 43 height 11
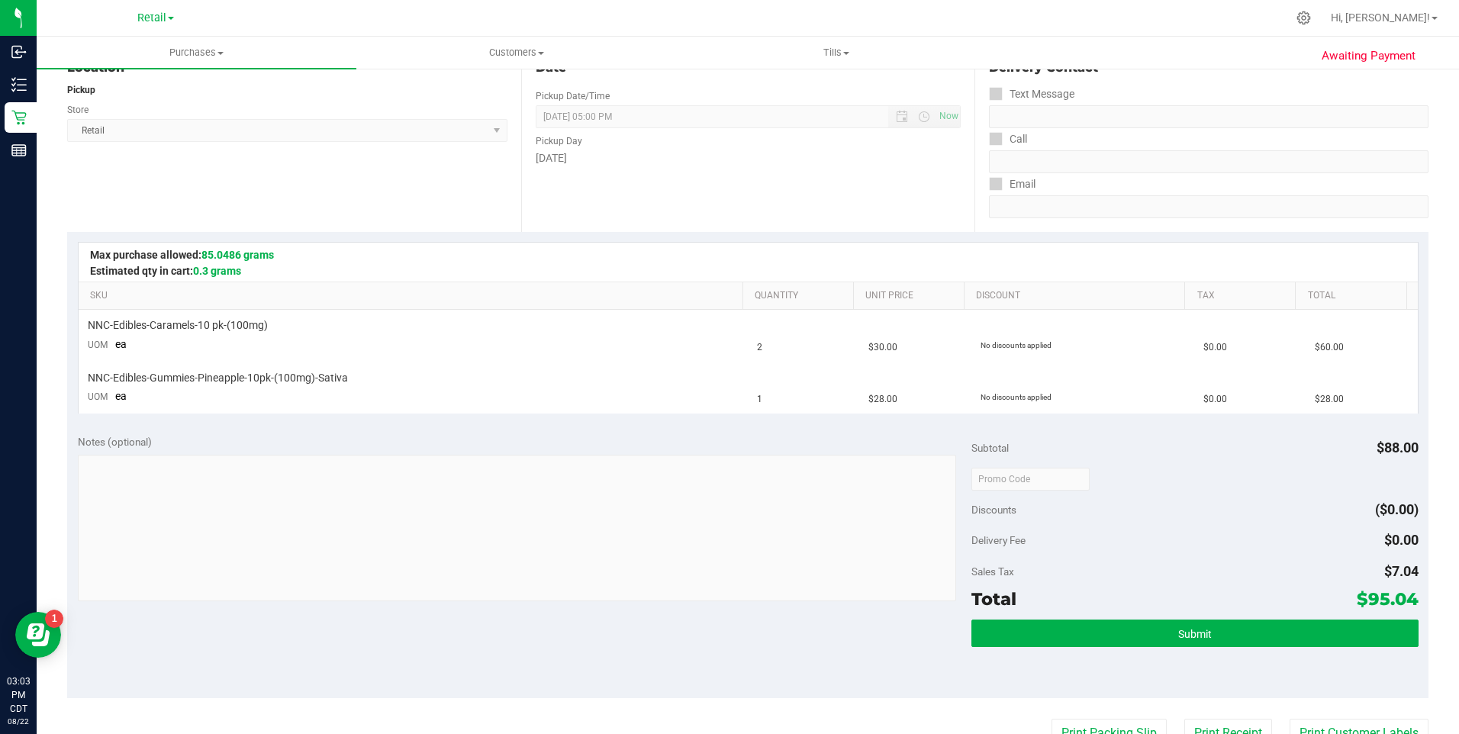
scroll to position [382, 0]
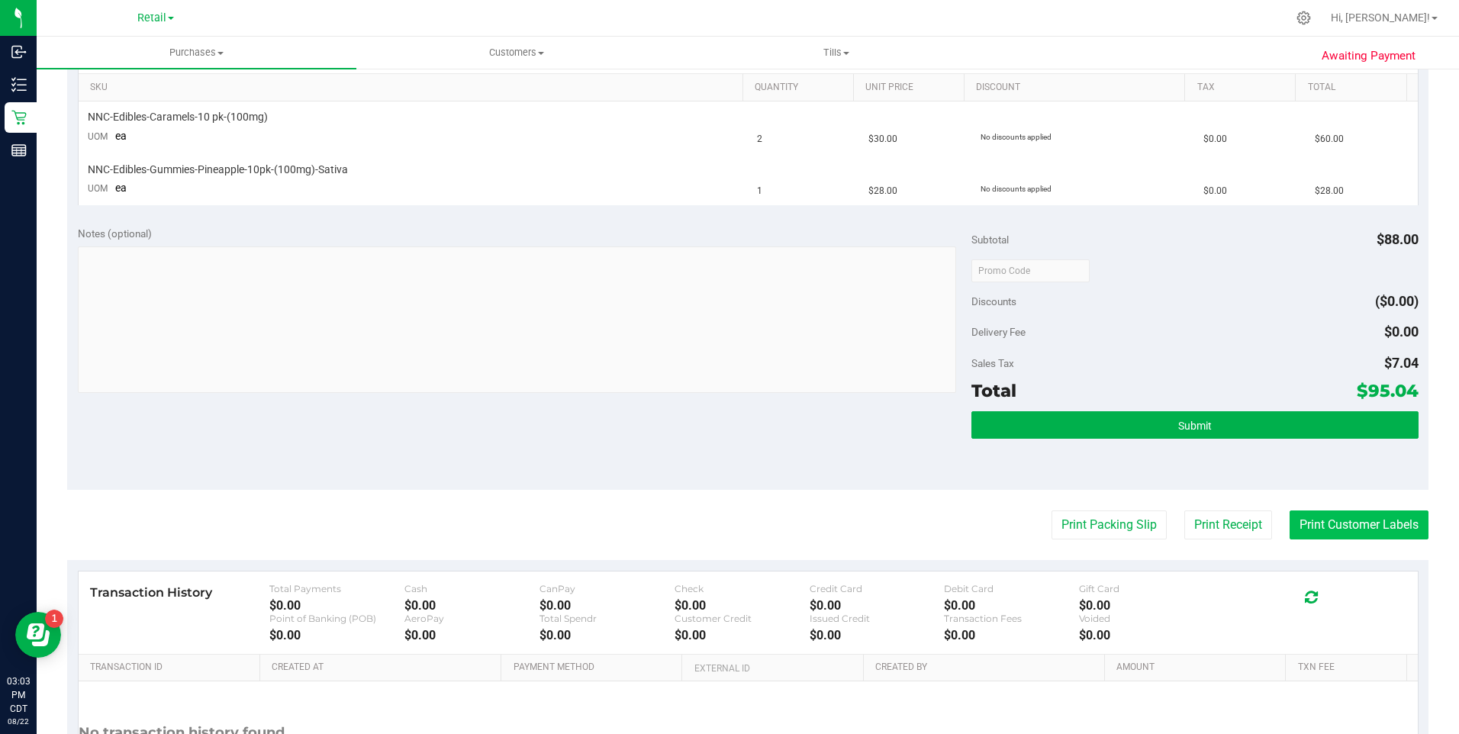
click at [1299, 530] on button "Print Customer Labels" at bounding box center [1359, 524] width 139 height 29
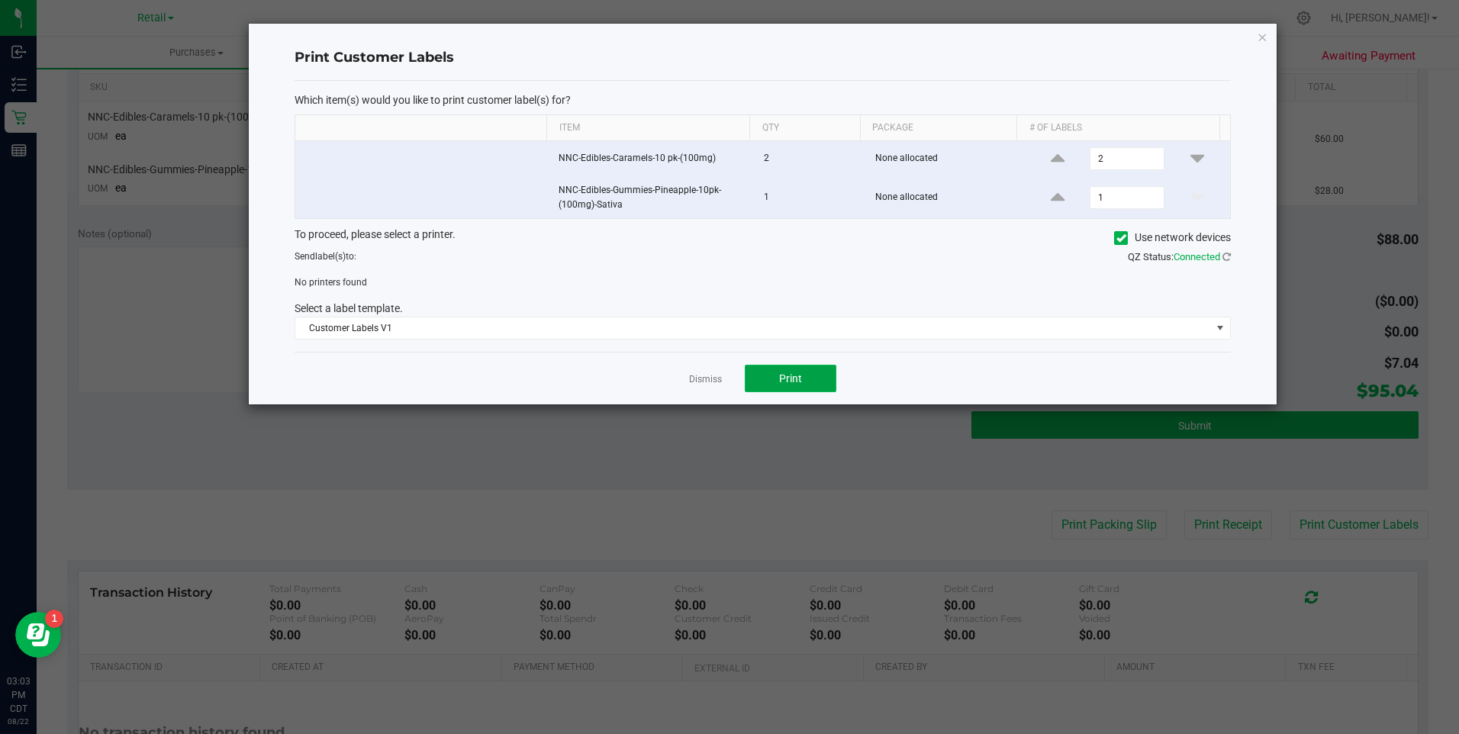
click at [782, 383] on span "Print" at bounding box center [790, 378] width 23 height 12
click at [1121, 229] on span "Use network devices" at bounding box center [1172, 238] width 117 height 23
click at [1116, 238] on icon at bounding box center [1121, 238] width 10 height 0
click at [0, 0] on input "Use network devices" at bounding box center [0, 0] width 0 height 0
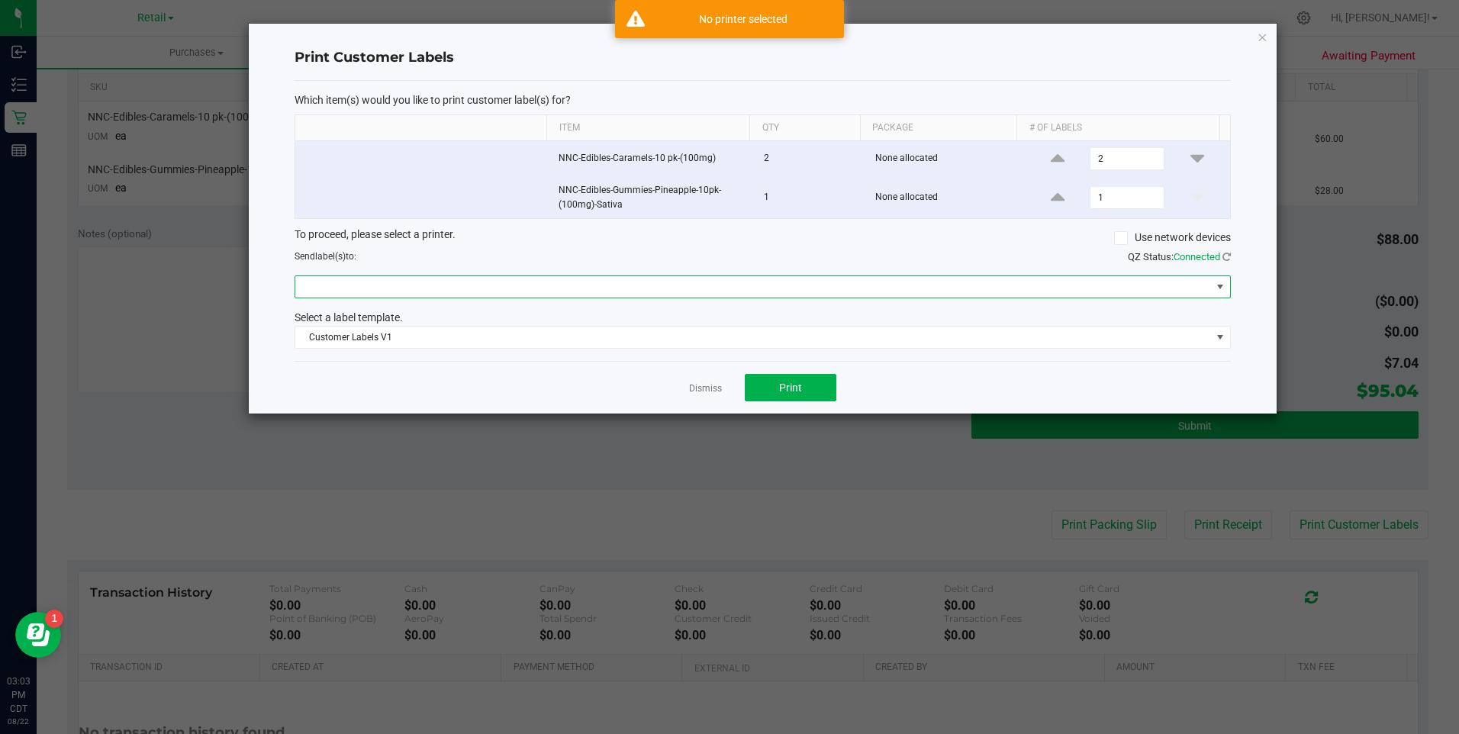
click at [730, 282] on span at bounding box center [753, 286] width 916 height 21
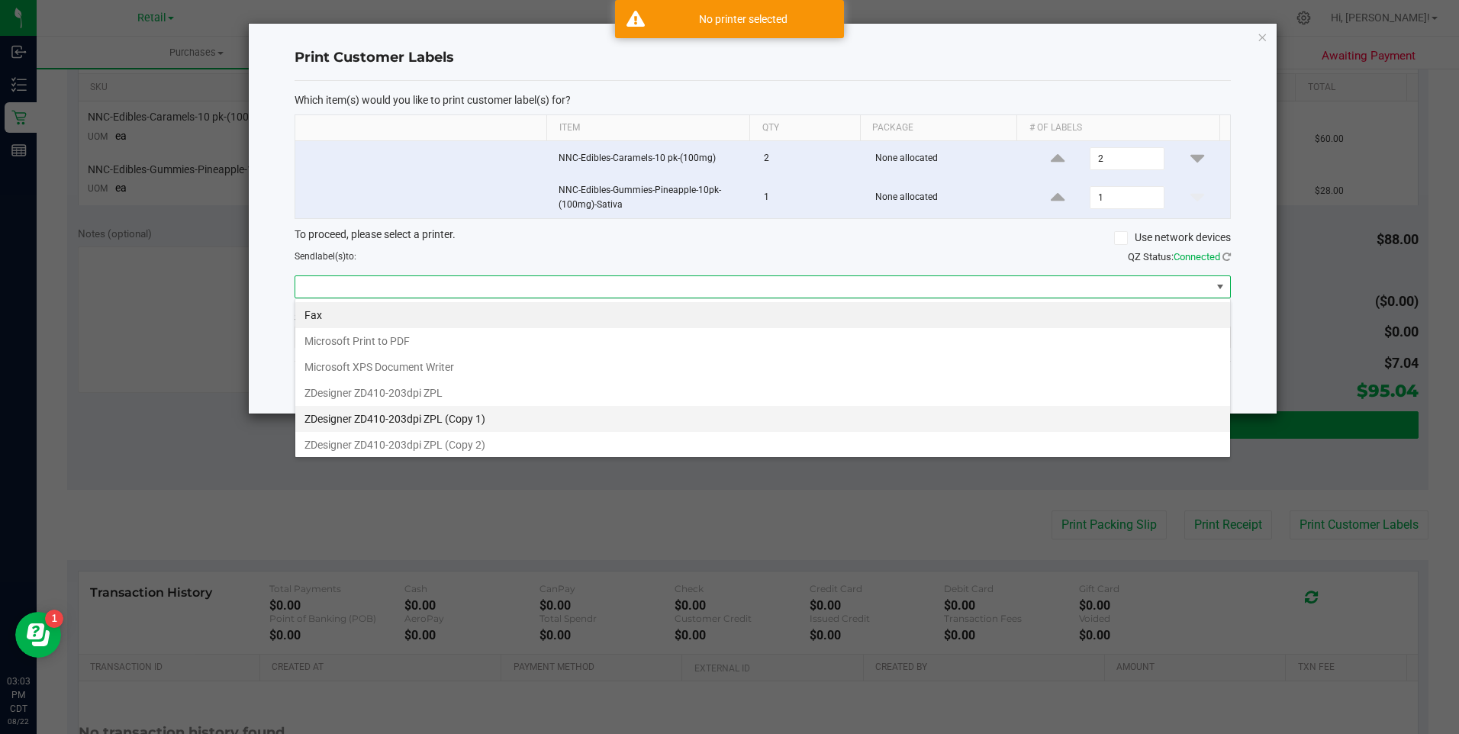
scroll to position [23, 936]
click at [561, 409] on 1\) "ZDesigner ZD410-203dpi ZPL (Copy 1)" at bounding box center [762, 419] width 935 height 26
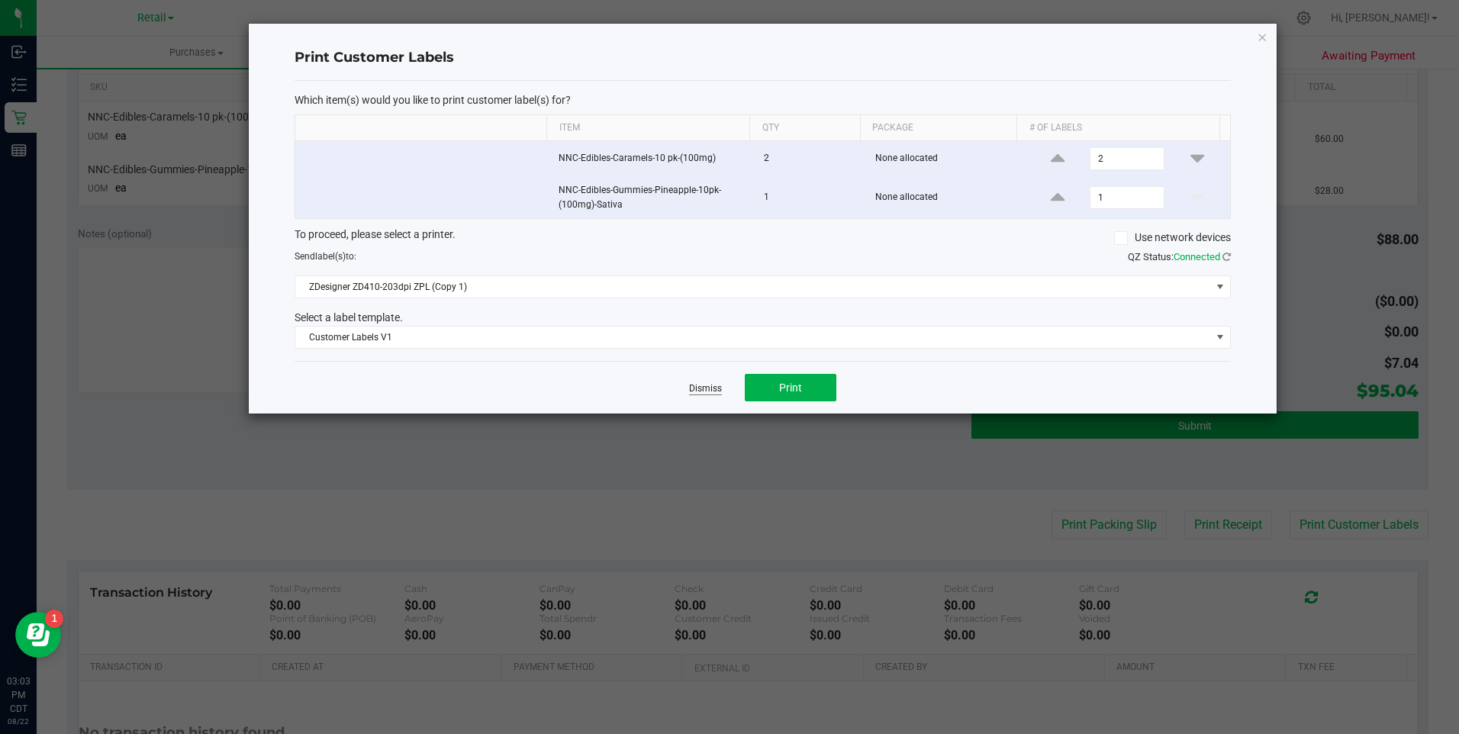
click at [708, 393] on link "Dismiss" at bounding box center [705, 388] width 33 height 13
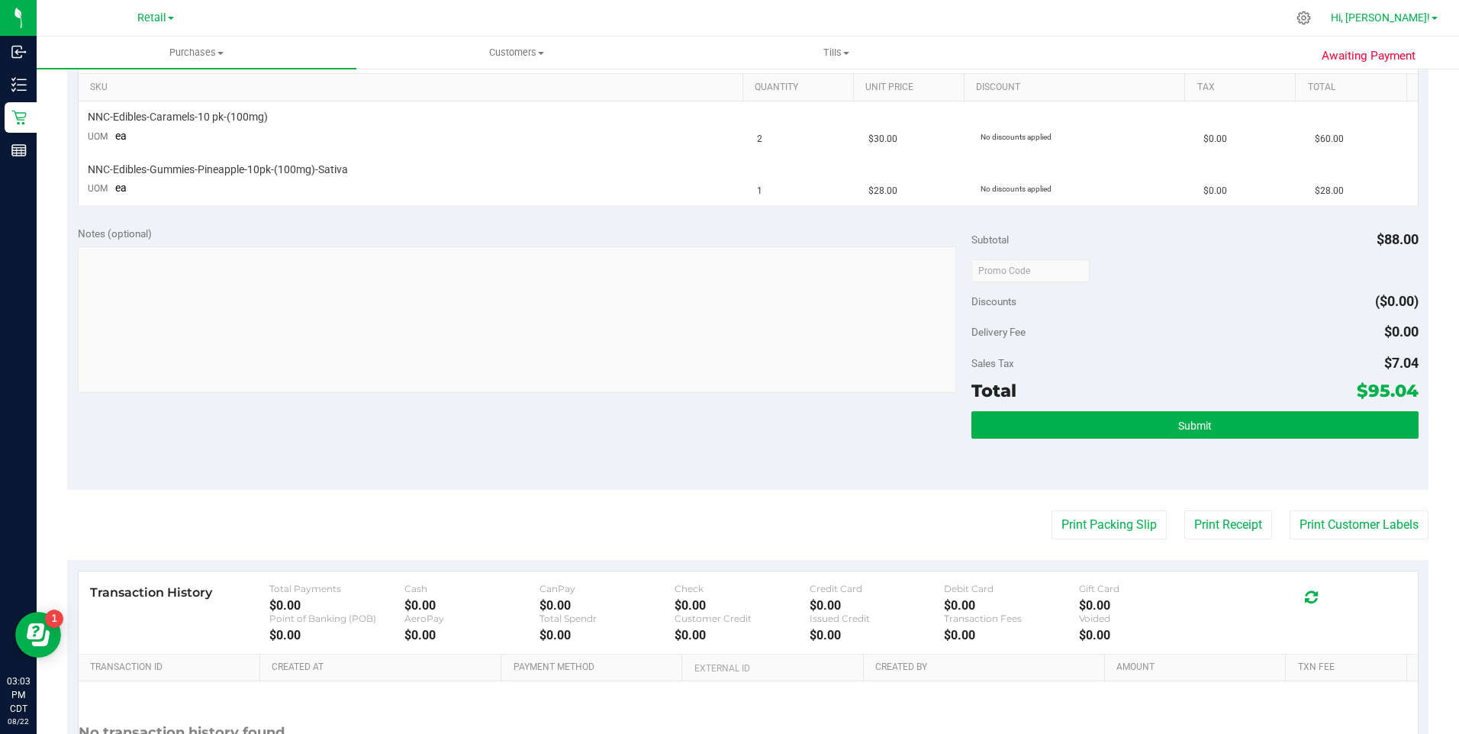
click at [1393, 17] on span "Hi, [PERSON_NAME]!" at bounding box center [1380, 17] width 99 height 12
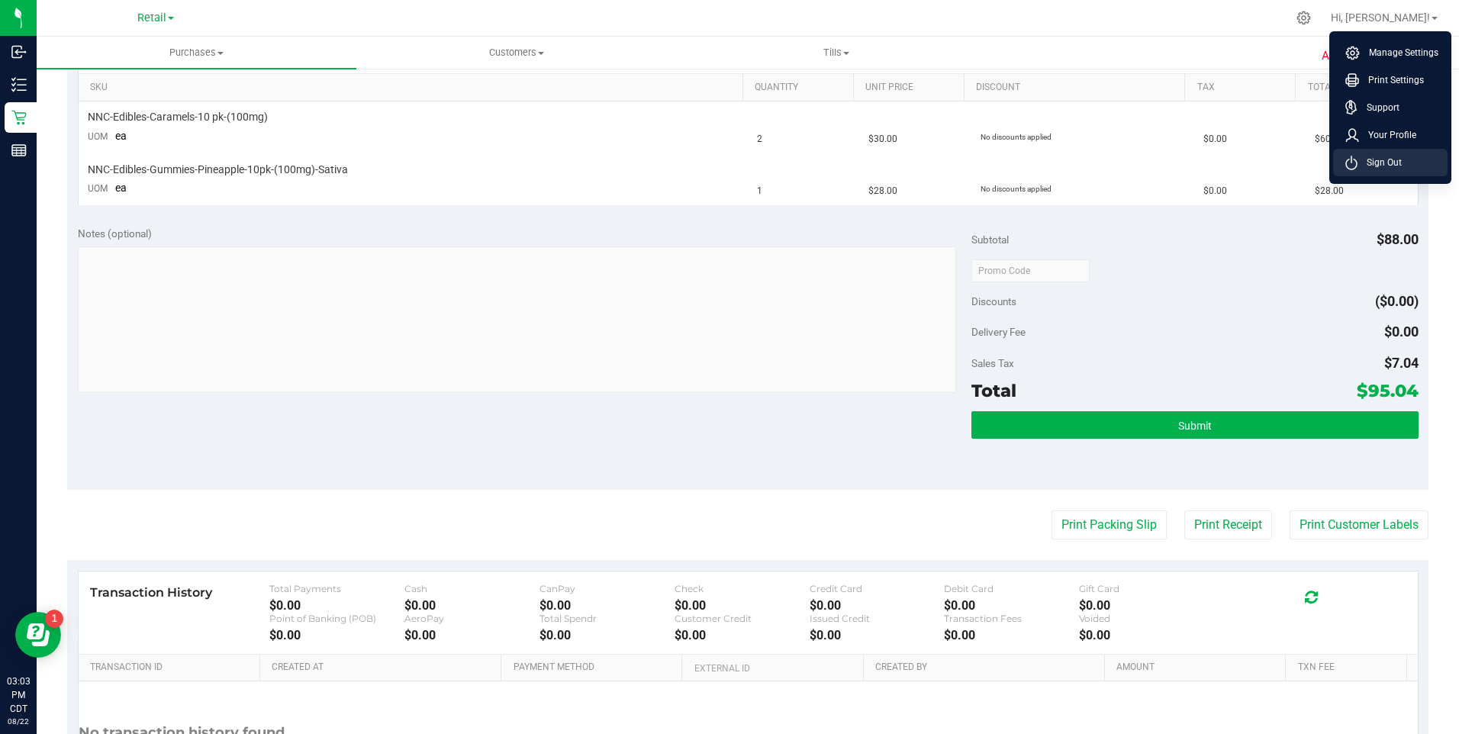
click at [1373, 153] on li "Sign Out" at bounding box center [1390, 162] width 114 height 27
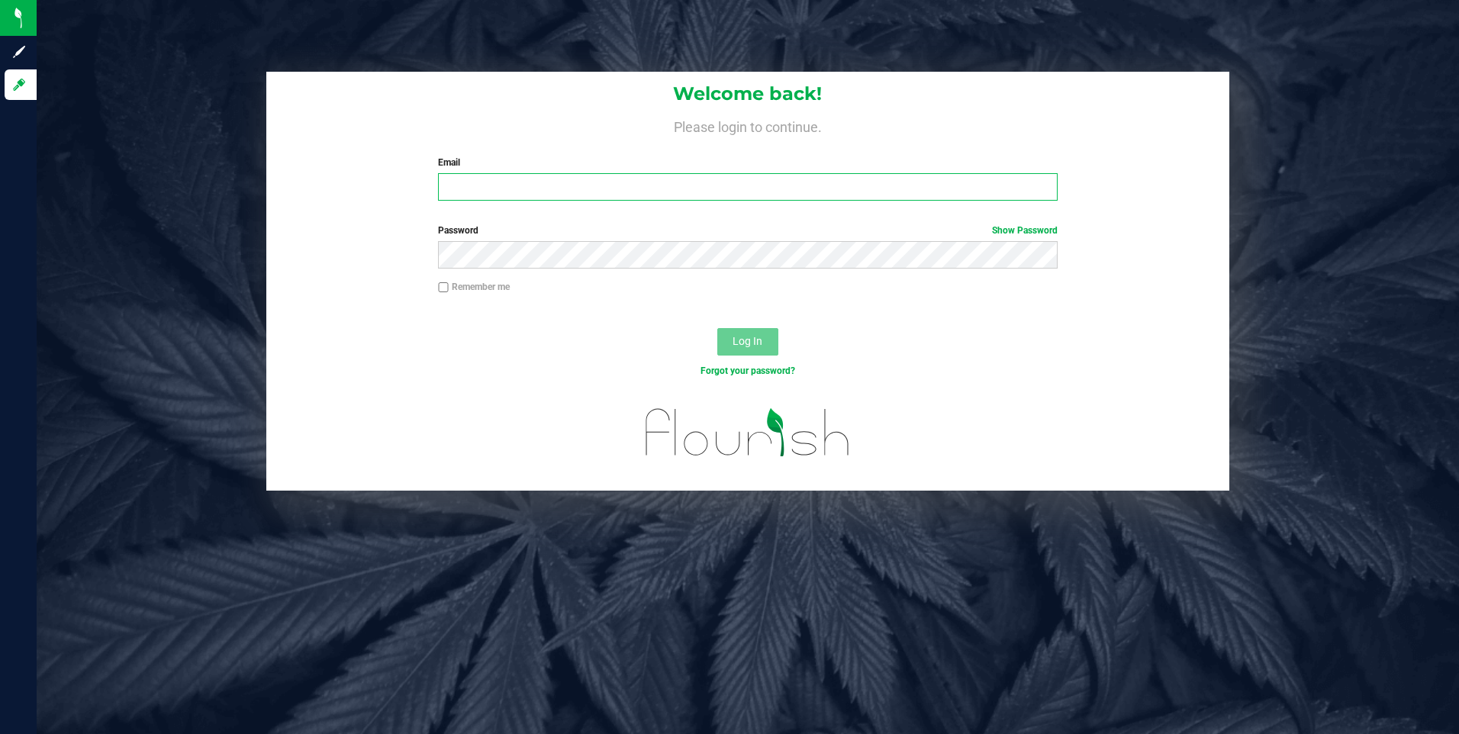
click at [536, 177] on input "Email" at bounding box center [748, 186] width 620 height 27
type input "[EMAIL_ADDRESS][DOMAIN_NAME]"
click at [559, 240] on div "Password Show Password" at bounding box center [748, 246] width 643 height 45
click at [739, 346] on span "Log In" at bounding box center [748, 341] width 30 height 12
